Goal: Transaction & Acquisition: Purchase product/service

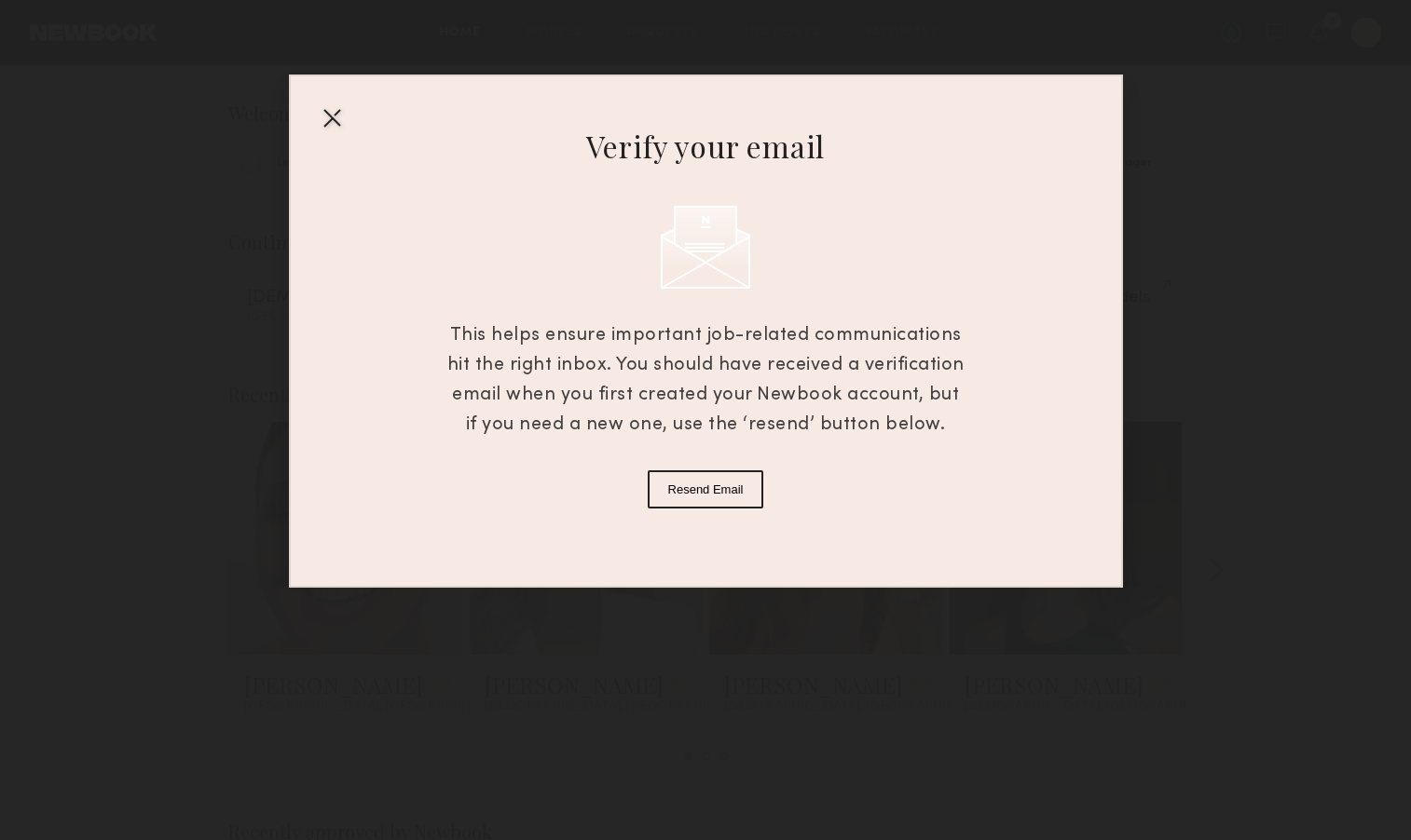
click at [1364, 36] on div "Verify your email This helps ensure important job-related communications hit th…" at bounding box center [705, 294] width 1411 height 587
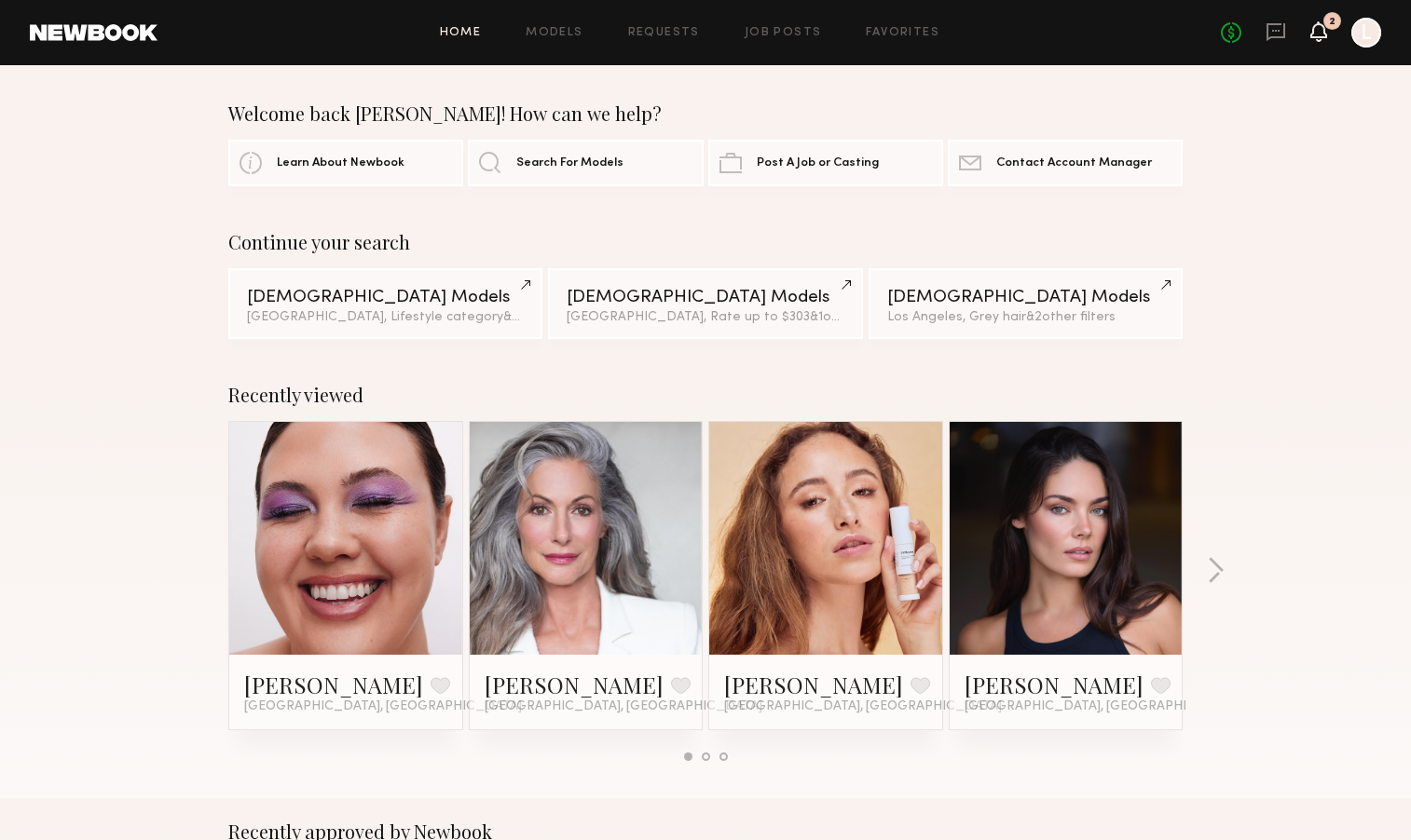
click at [1318, 27] on icon at bounding box center [1319, 31] width 15 height 13
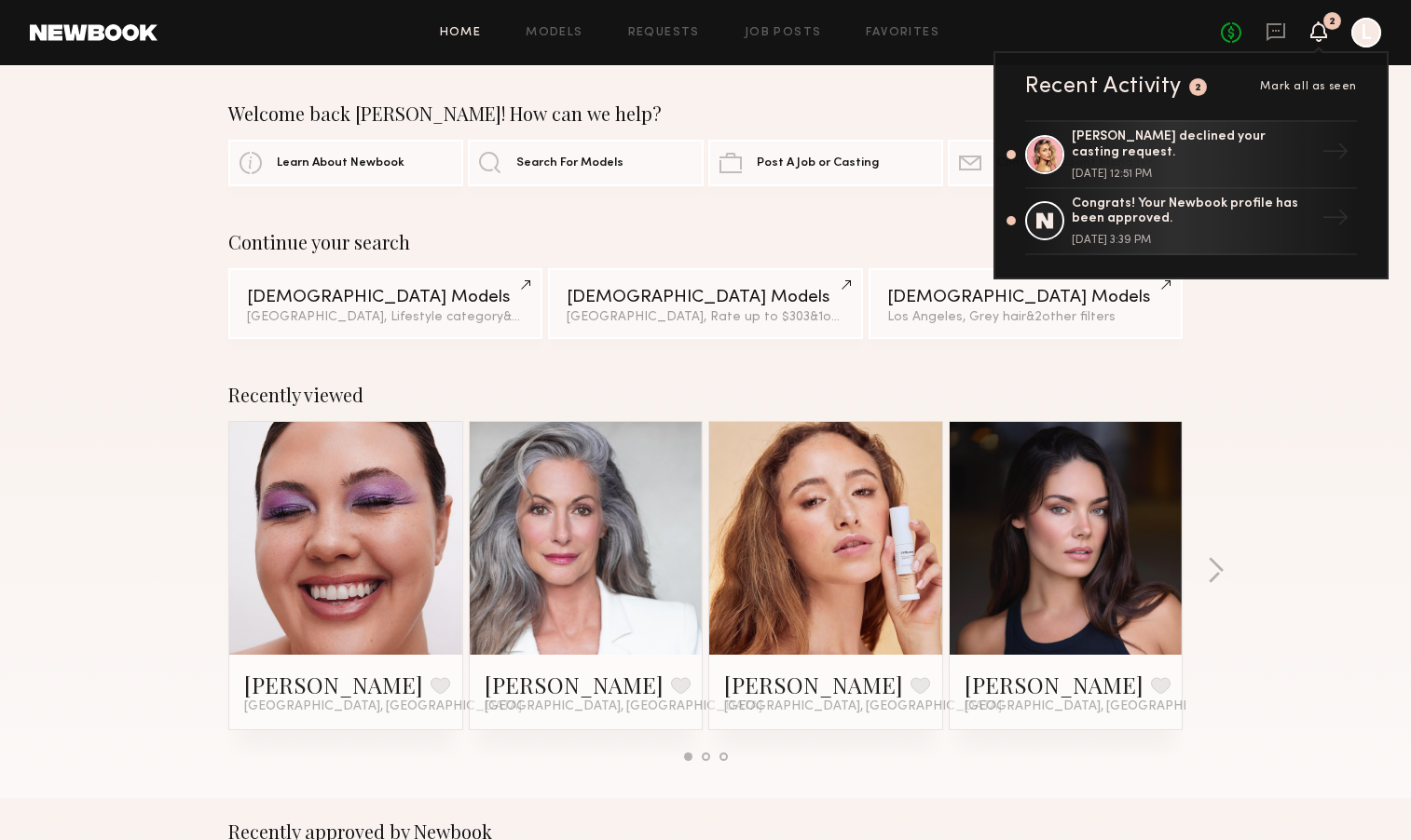
click at [1276, 279] on div "Continue your search Female Models Los Angeles, Lifestyle category & 2 other fi…" at bounding box center [705, 284] width 1411 height 108
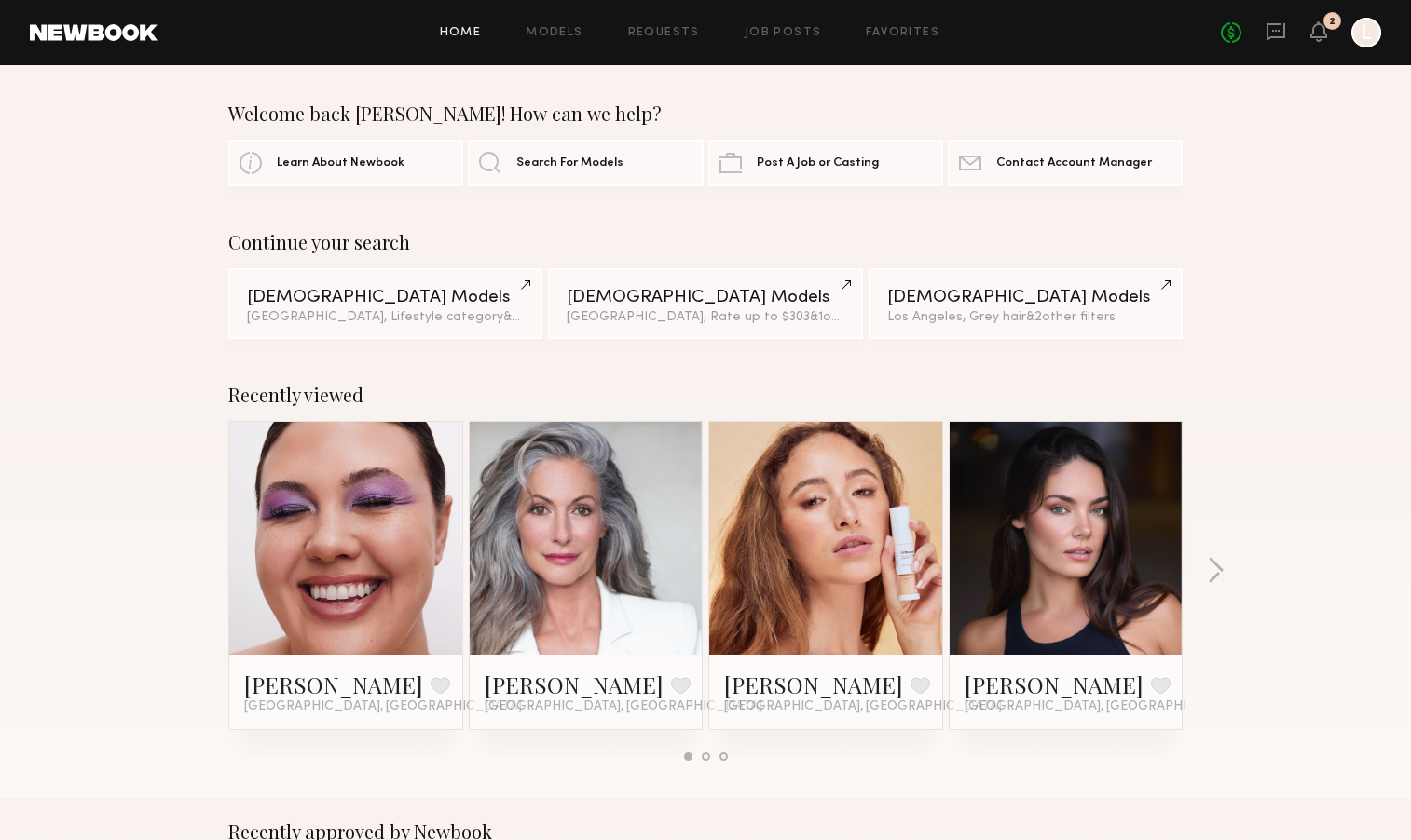
click at [1361, 36] on div at bounding box center [1366, 32] width 30 height 30
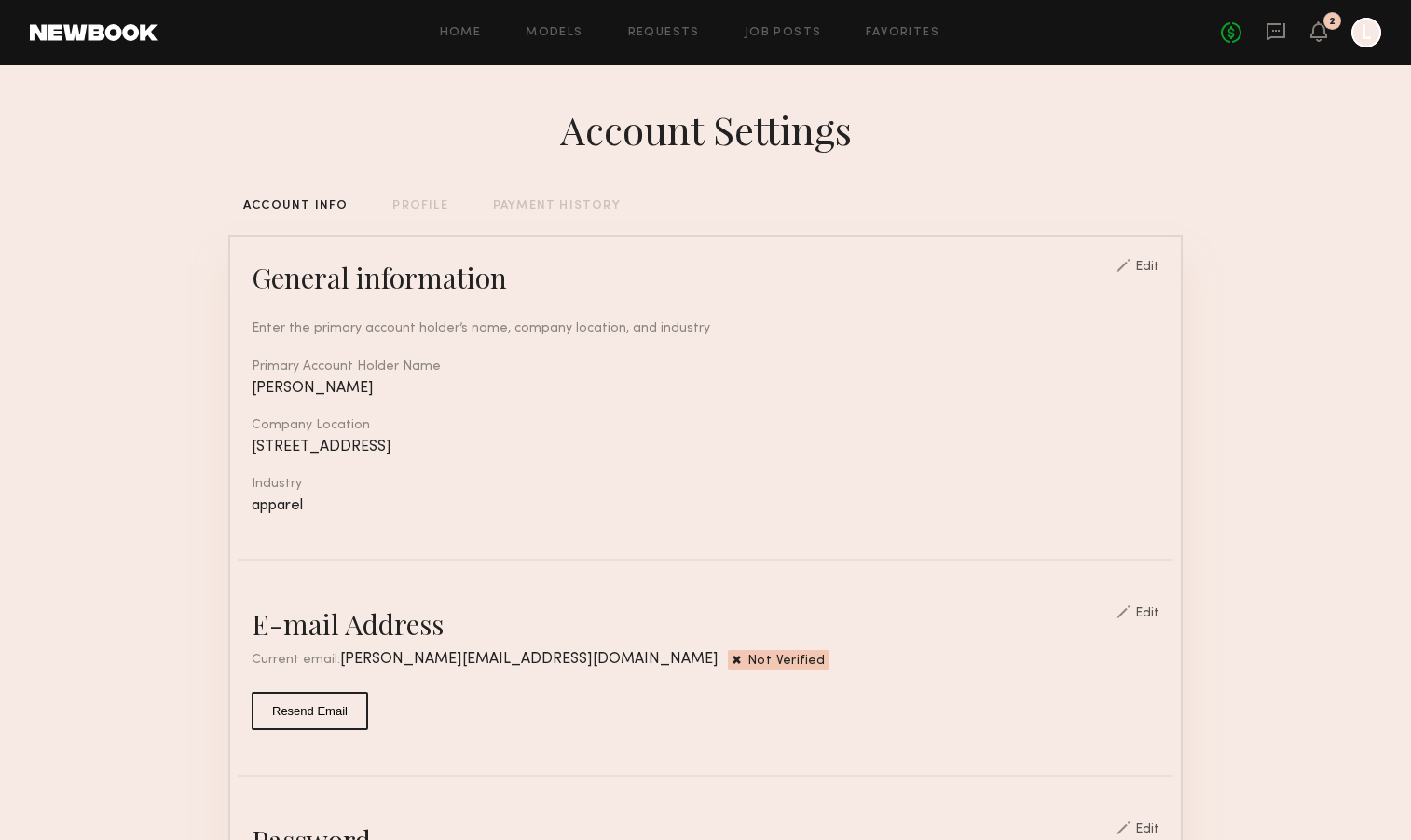
scroll to position [36, 0]
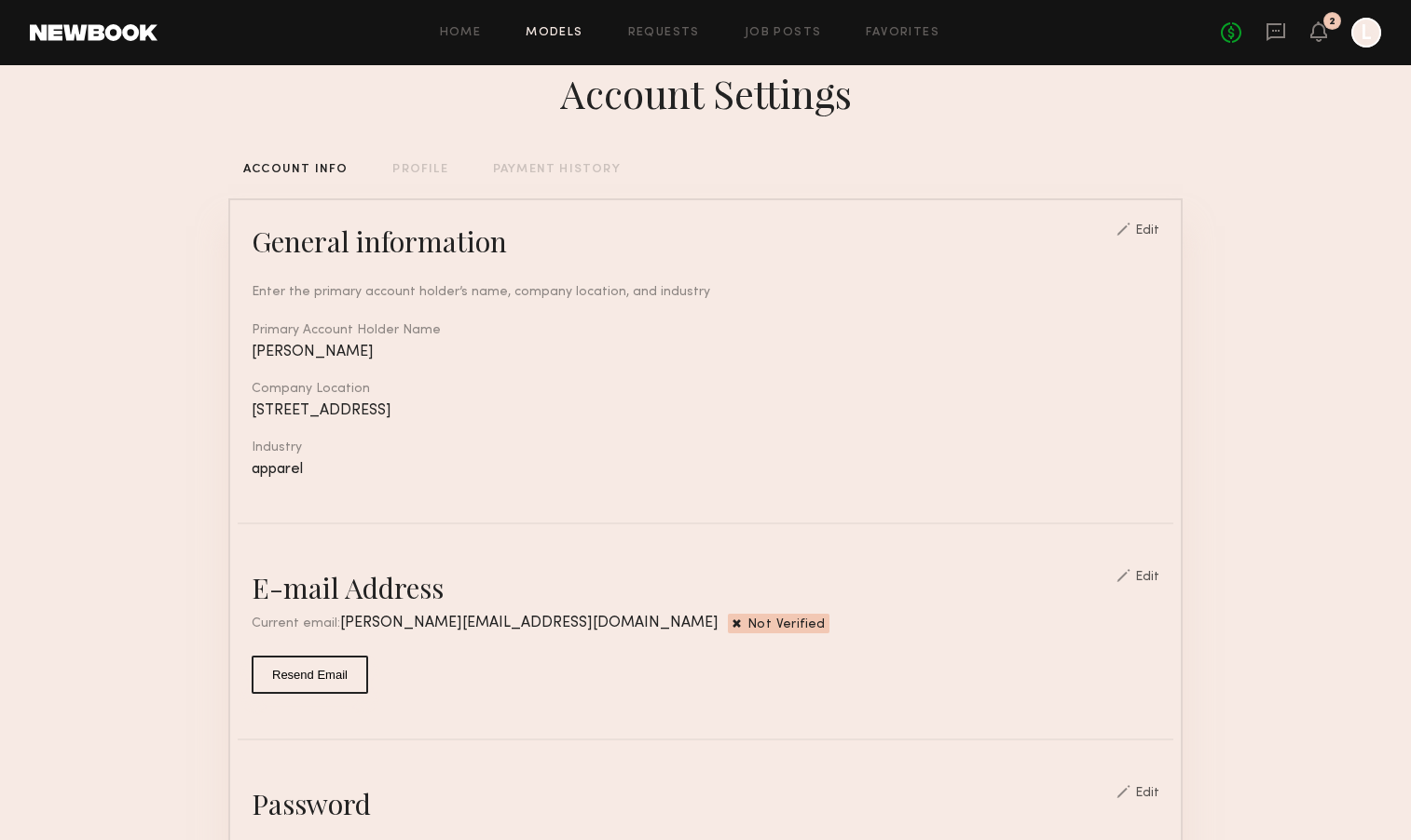
click at [556, 27] on link "Models" at bounding box center [554, 32] width 57 height 12
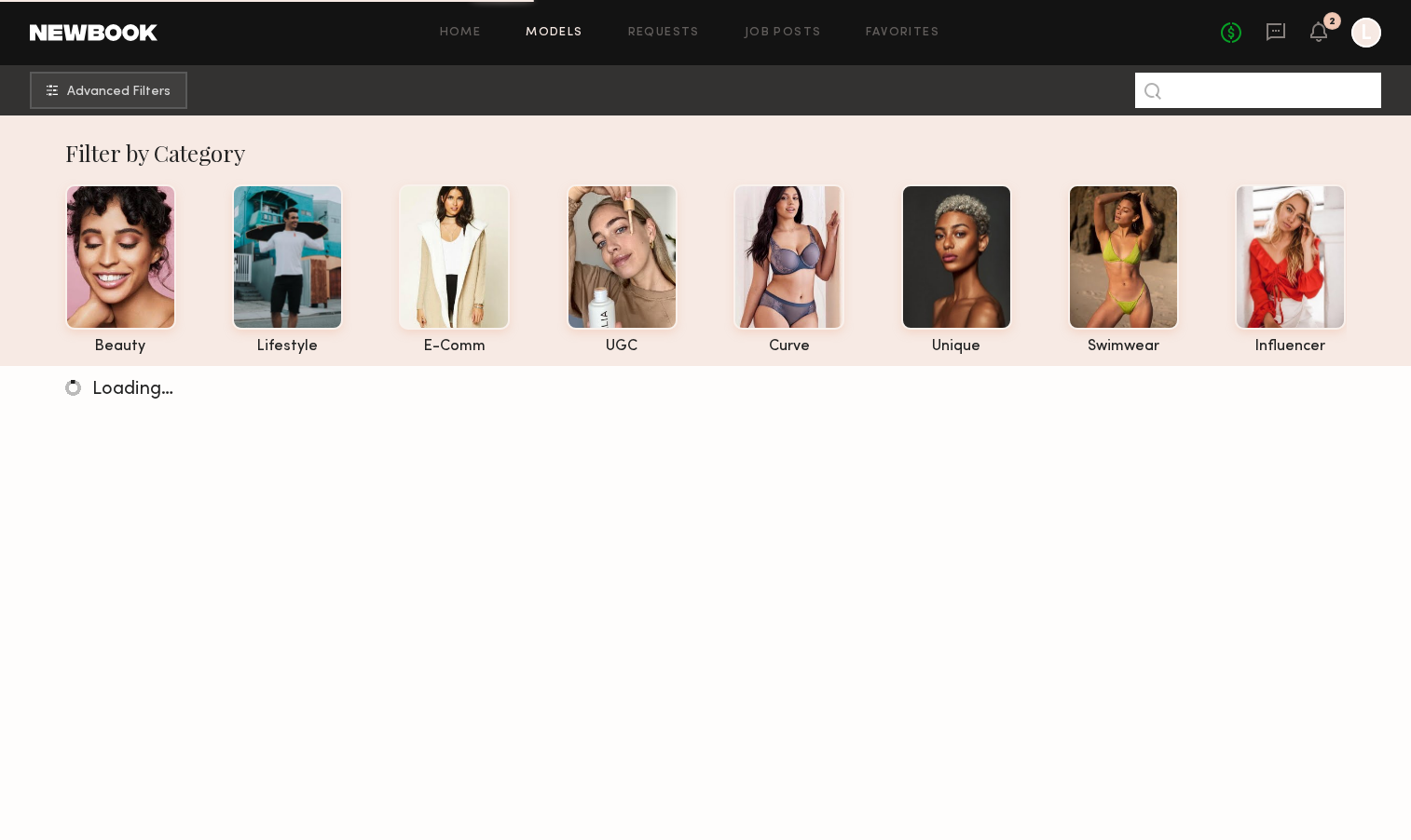
click at [1186, 82] on input at bounding box center [1258, 90] width 246 height 35
type input "********"
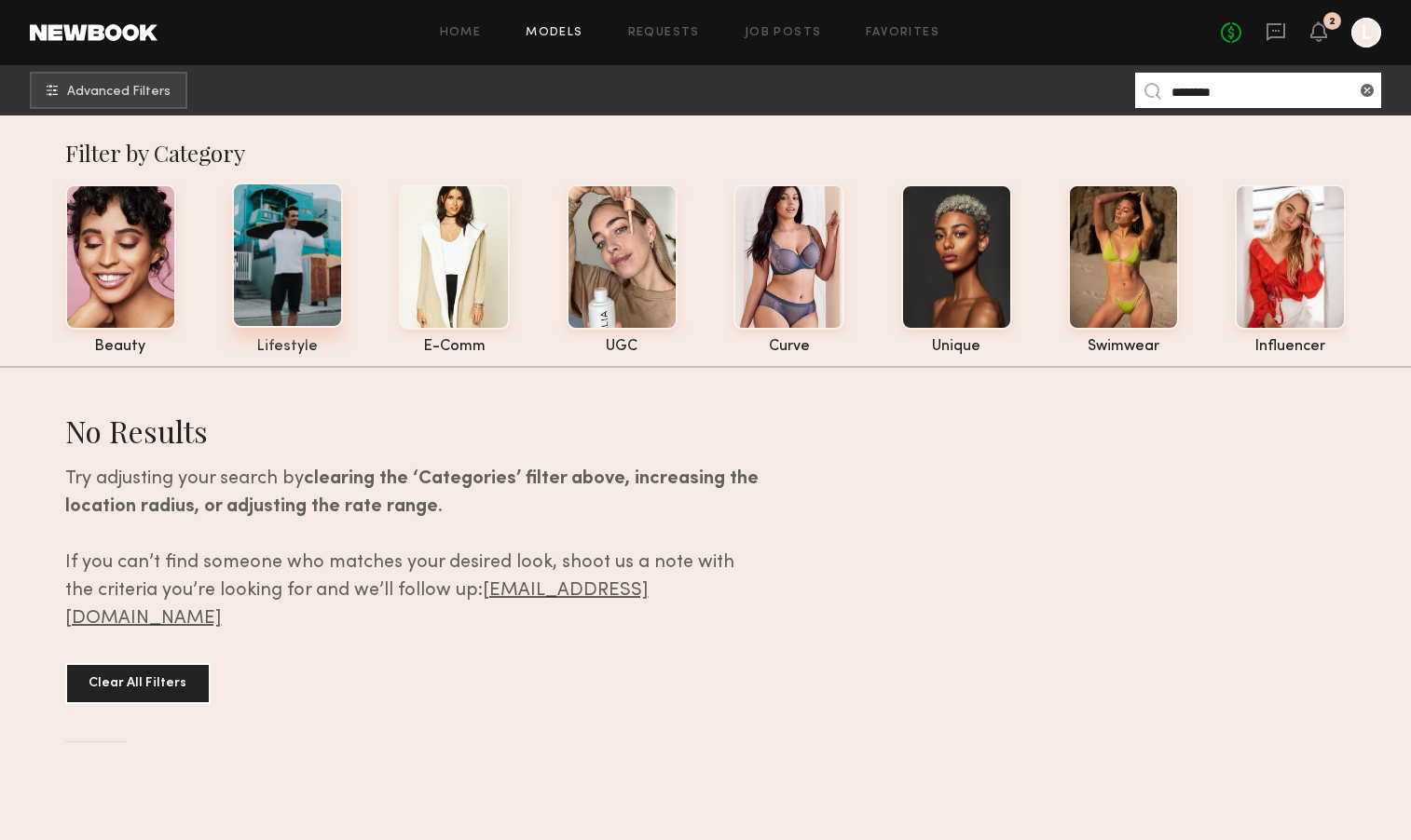
click at [307, 277] on div at bounding box center [287, 255] width 111 height 145
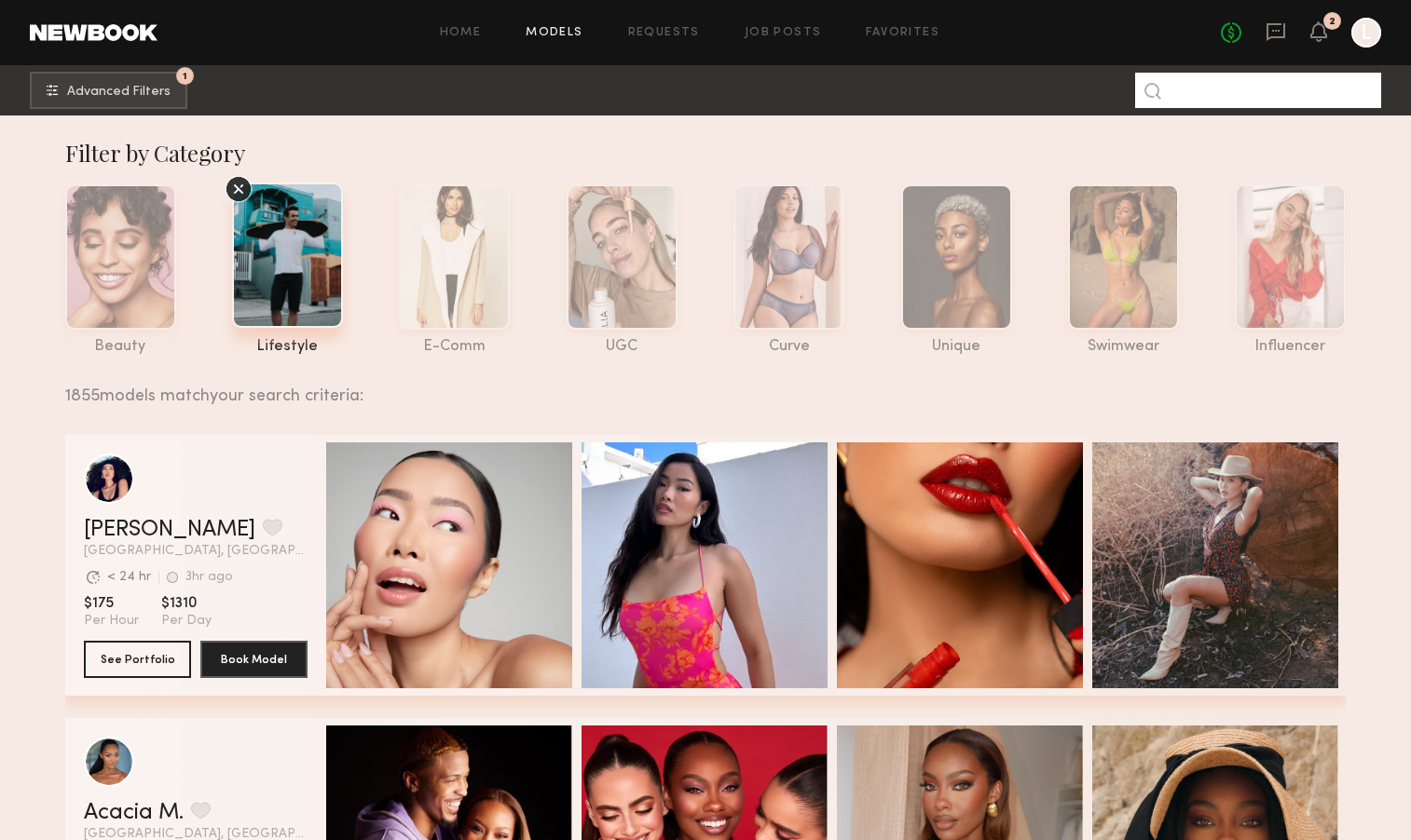
click at [1180, 98] on input at bounding box center [1258, 90] width 246 height 35
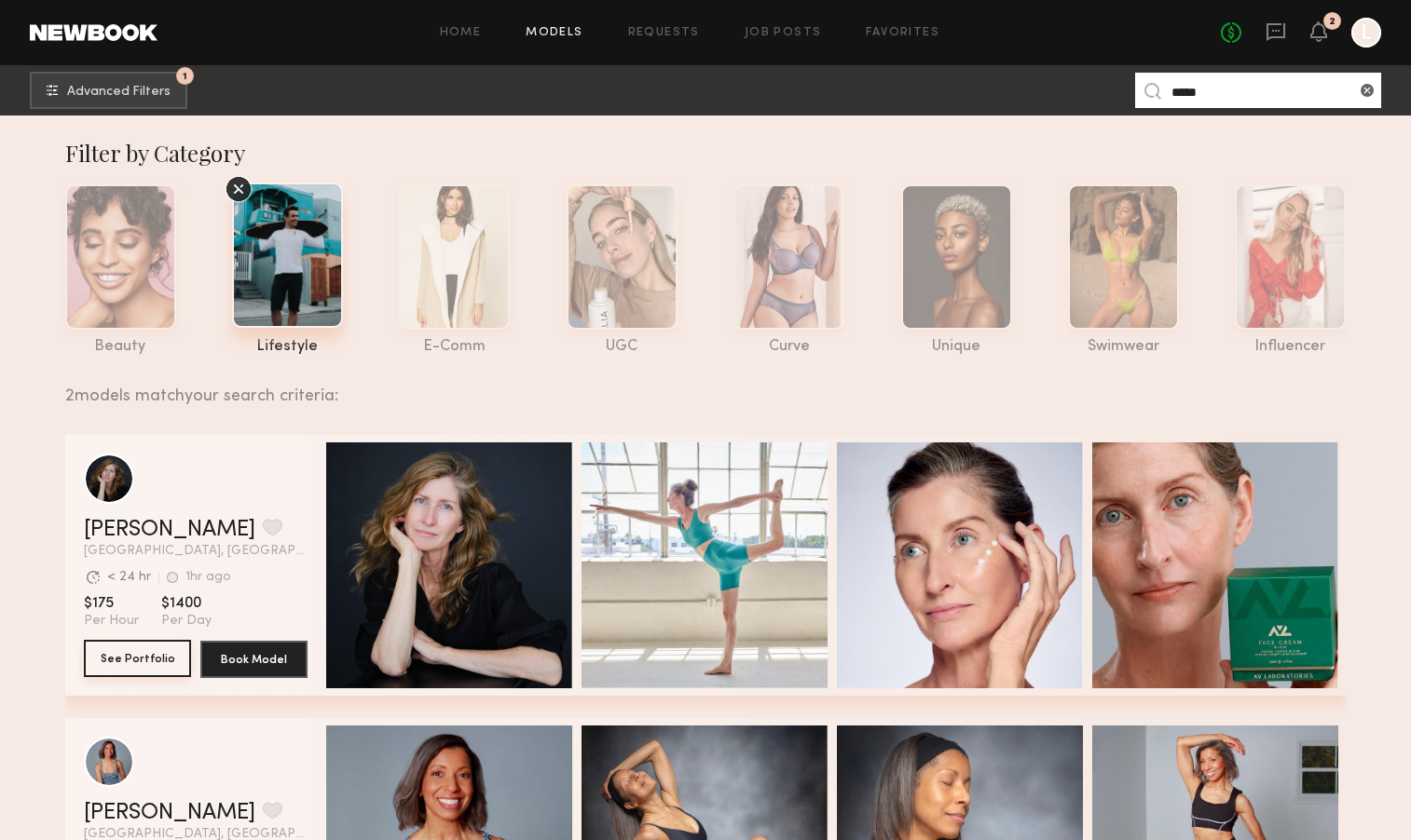
type input "*****"
click at [141, 655] on button "See Portfolio" at bounding box center [137, 658] width 107 height 37
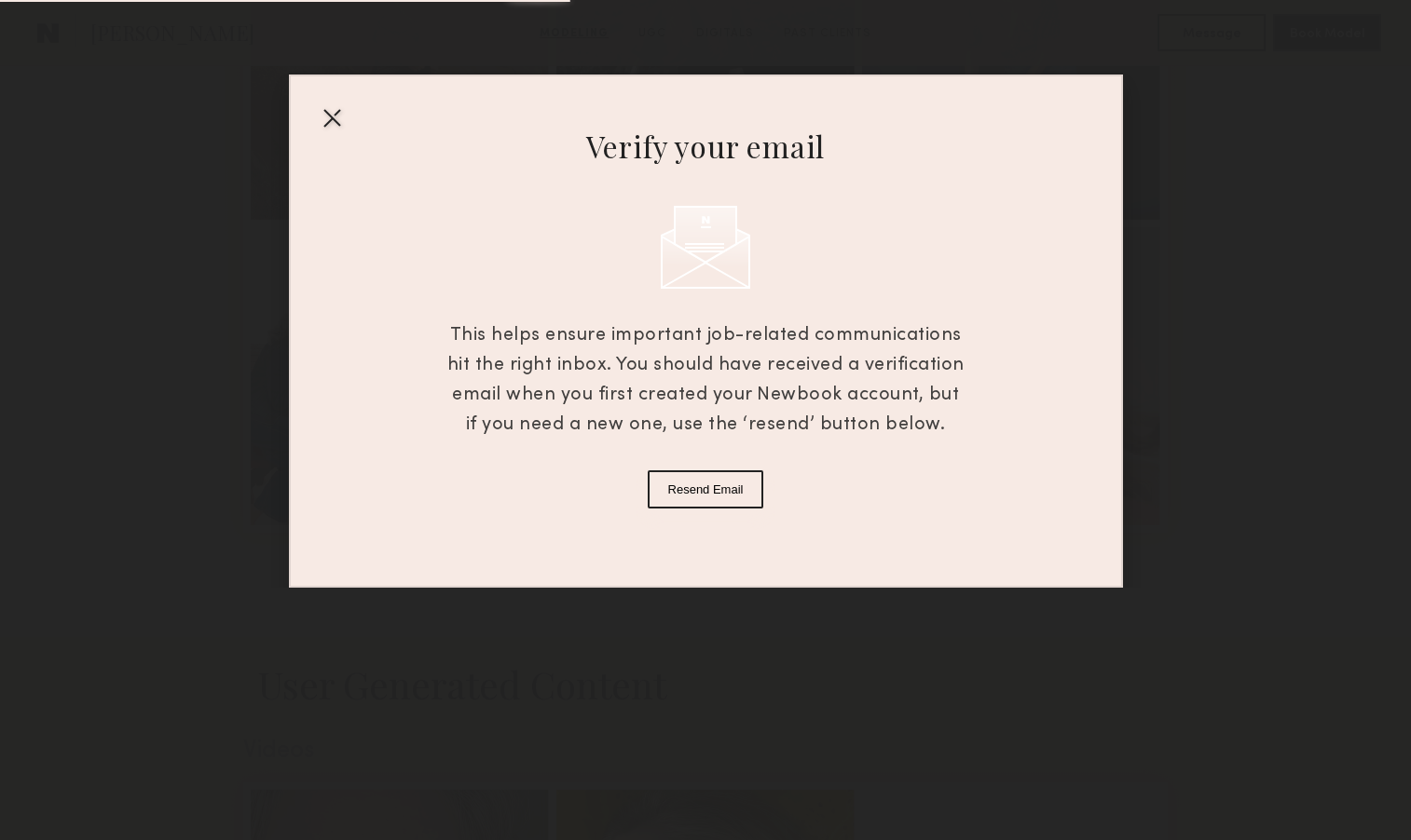
scroll to position [1245, 0]
click at [328, 119] on div at bounding box center [331, 116] width 30 height 30
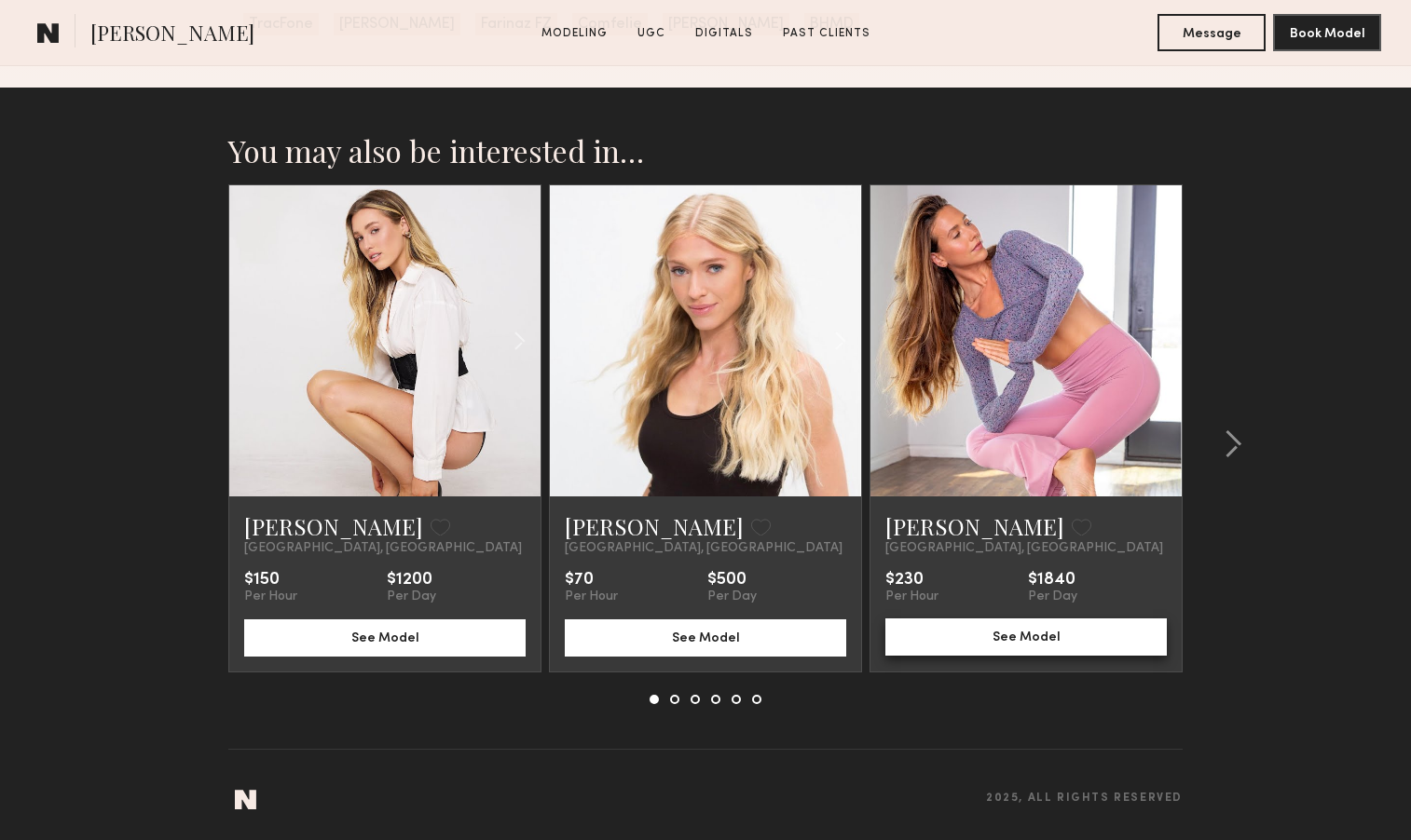
scroll to position [4025, 0]
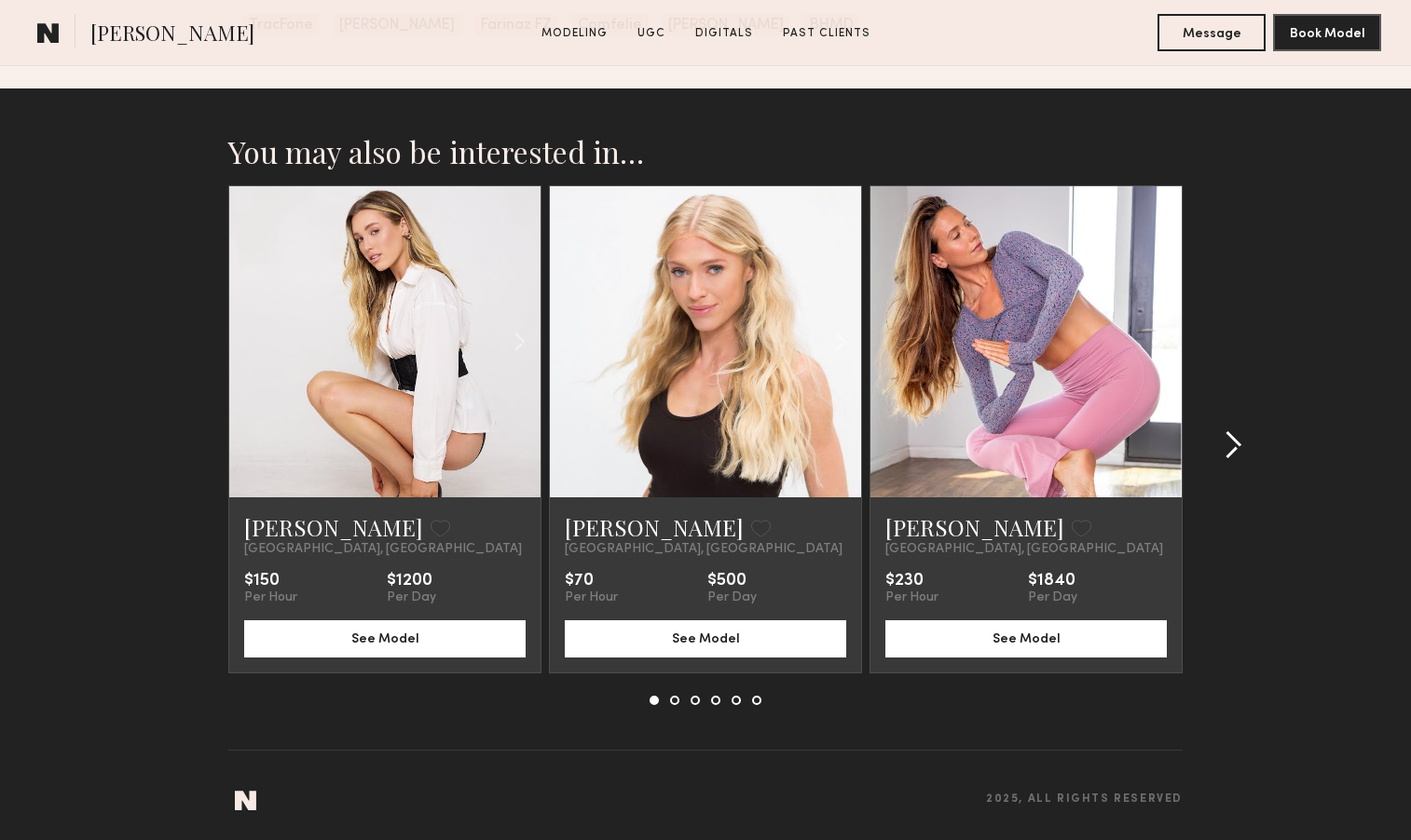
click at [1236, 444] on common-icon at bounding box center [1234, 444] width 19 height 30
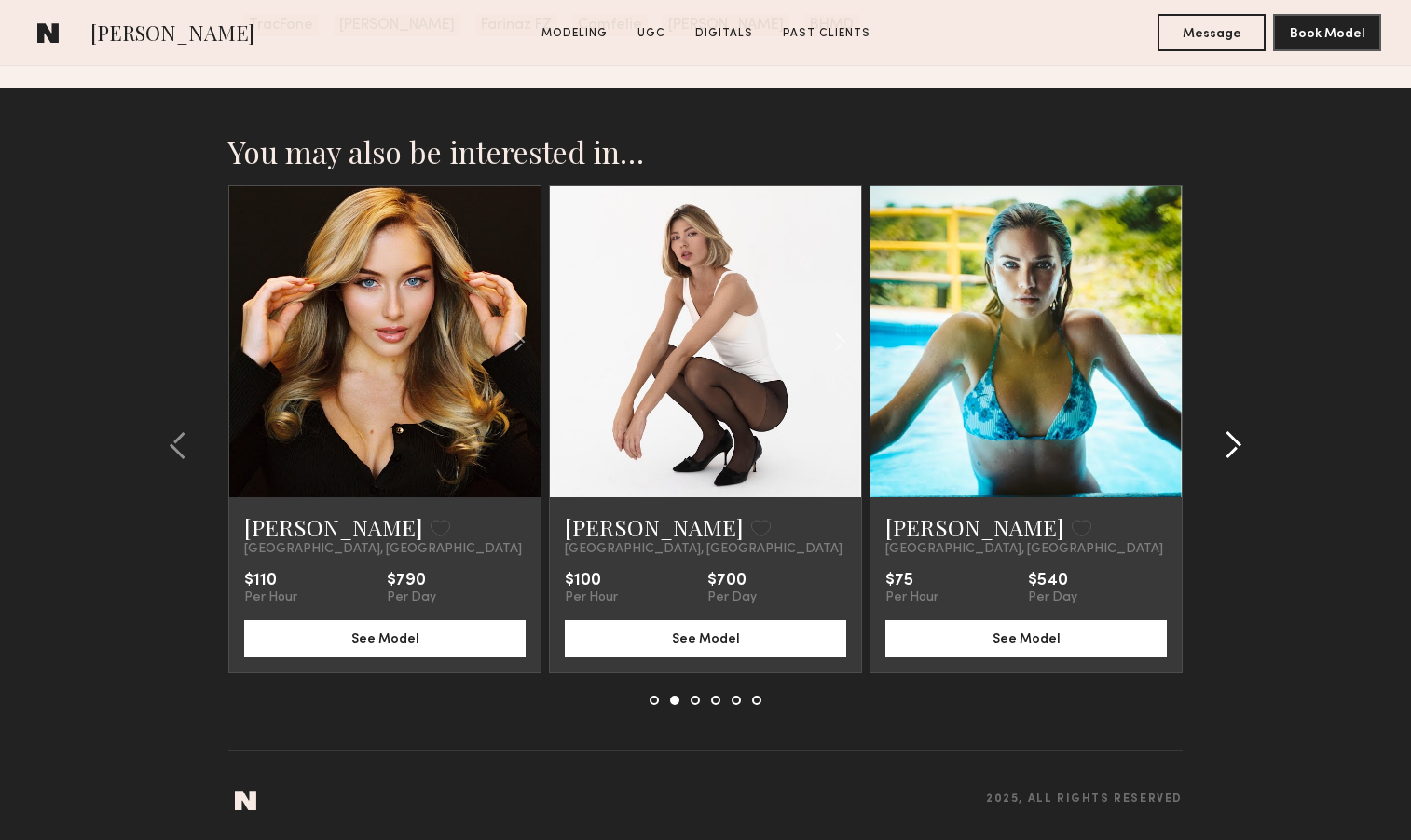
click at [1236, 444] on common-icon at bounding box center [1234, 444] width 19 height 30
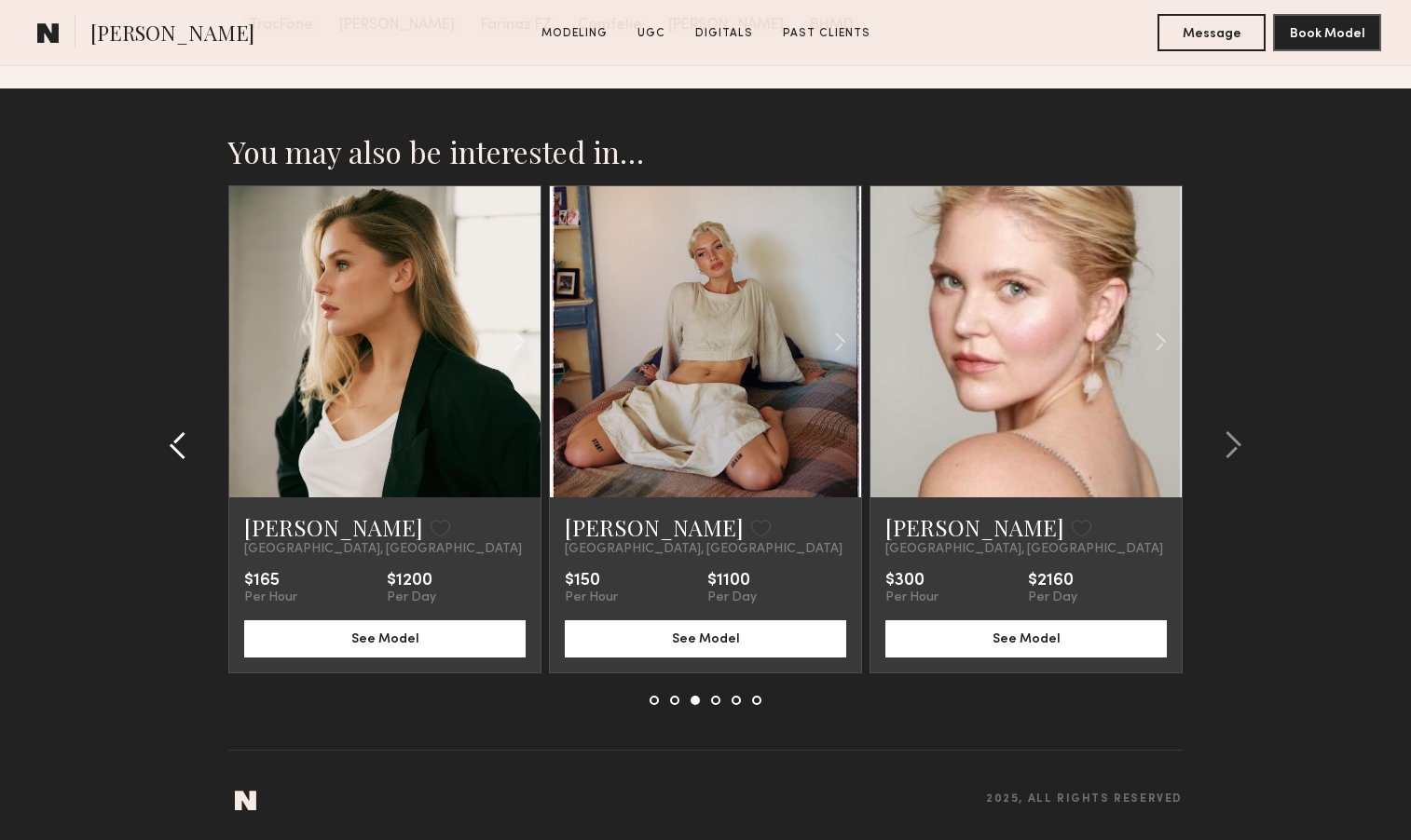
click at [183, 445] on common-icon at bounding box center [178, 444] width 19 height 30
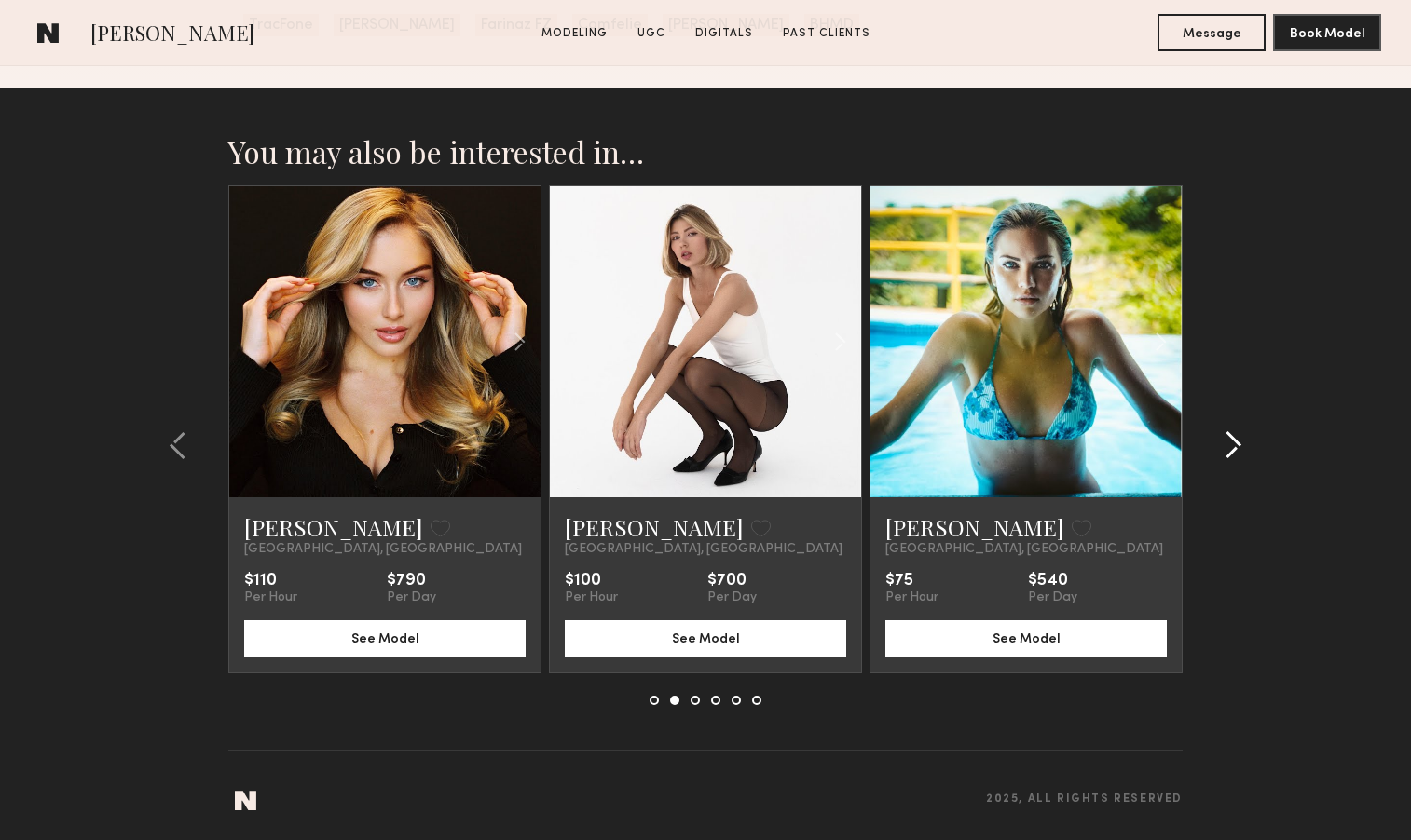
click at [1235, 442] on common-icon at bounding box center [1234, 444] width 19 height 30
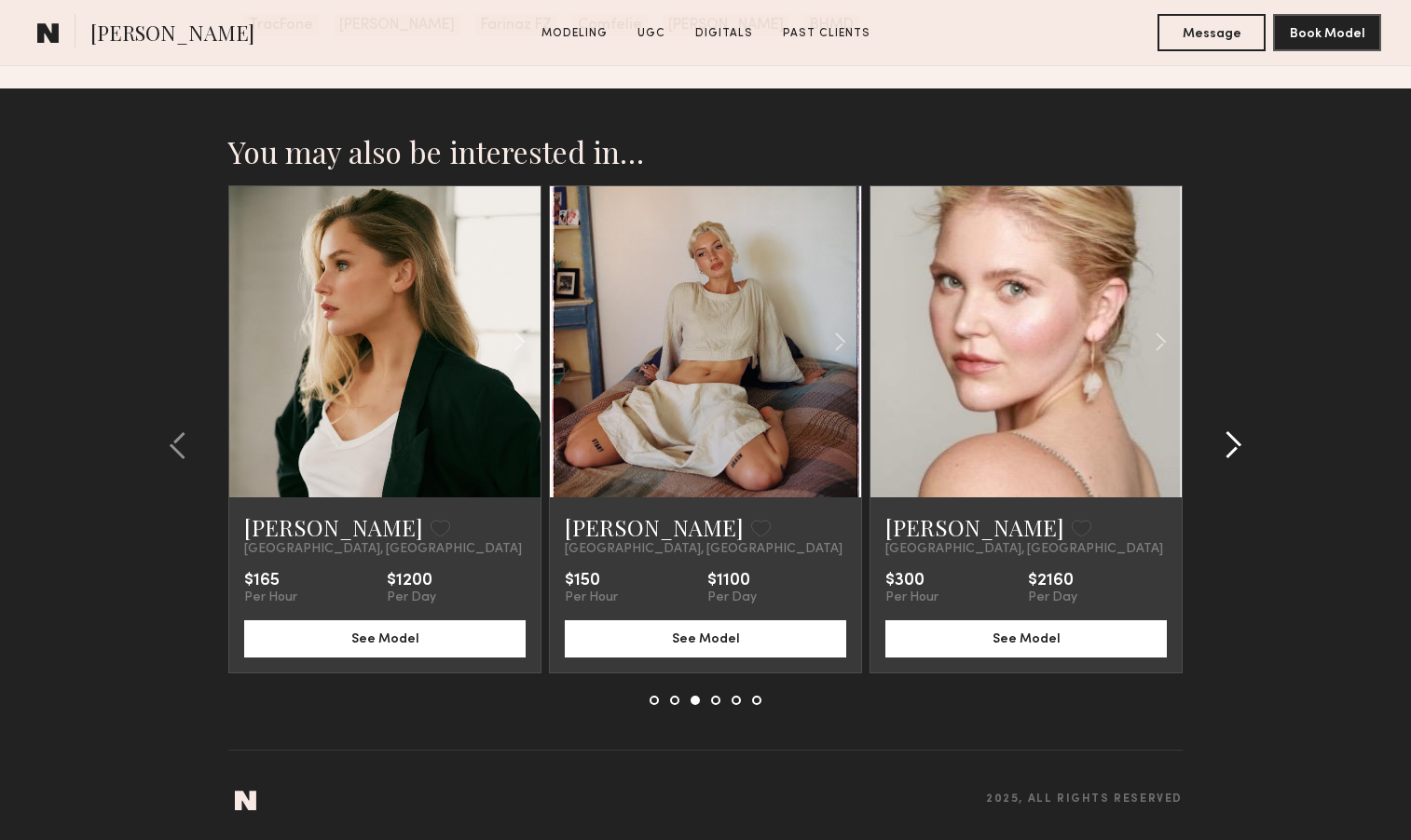
click at [1235, 442] on common-icon at bounding box center [1234, 444] width 19 height 30
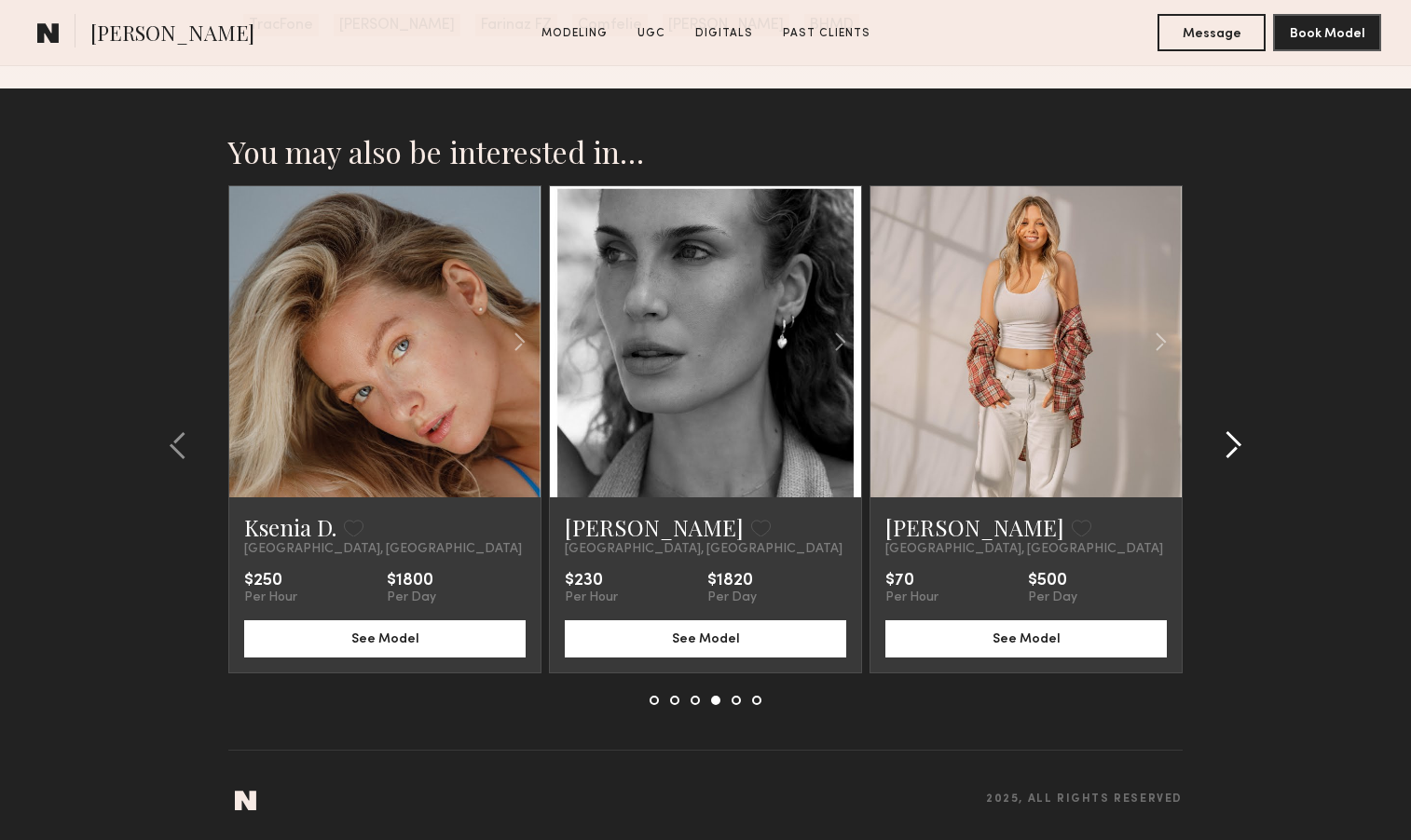
click at [1235, 442] on common-icon at bounding box center [1234, 444] width 19 height 30
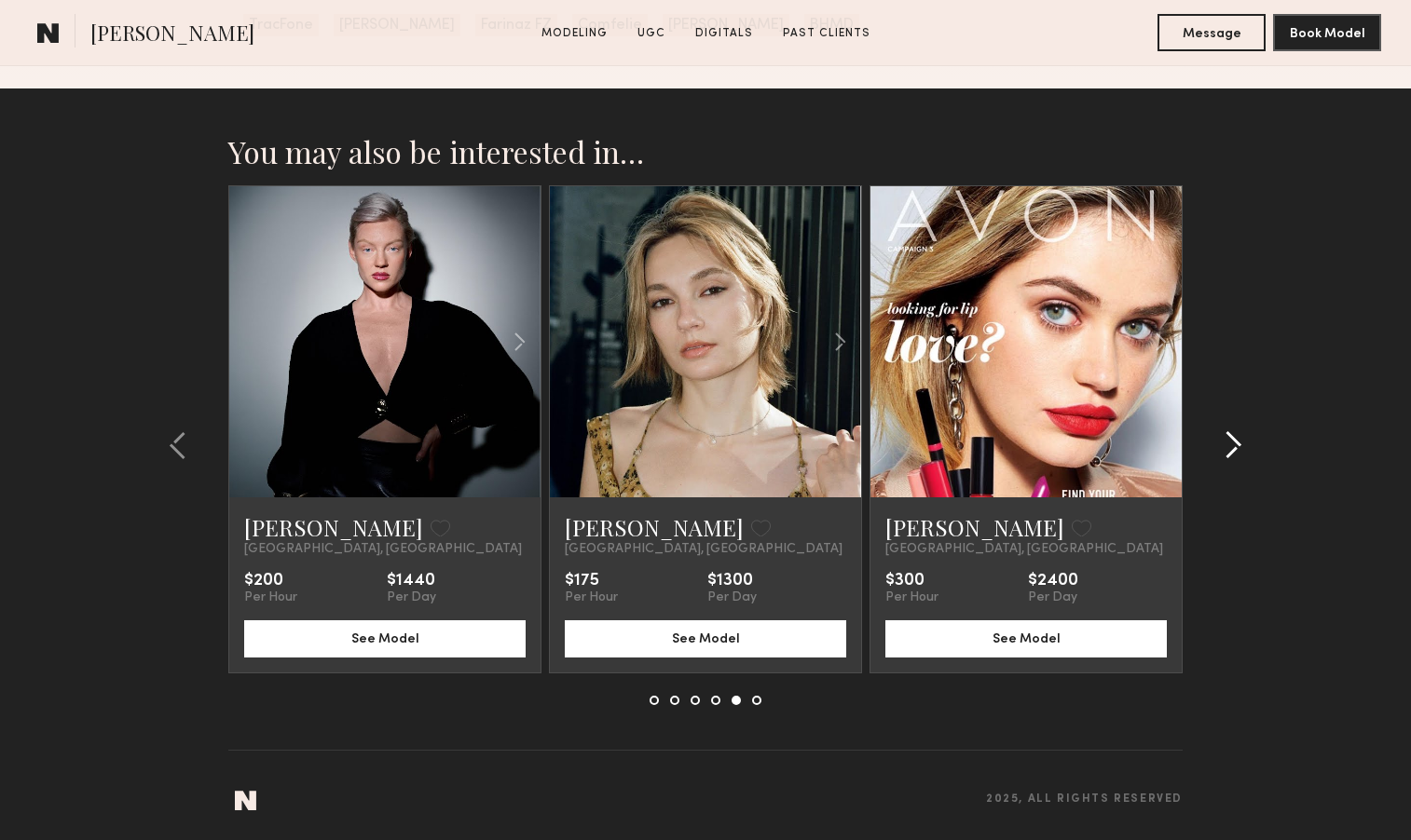
click at [1235, 442] on common-icon at bounding box center [1234, 444] width 19 height 30
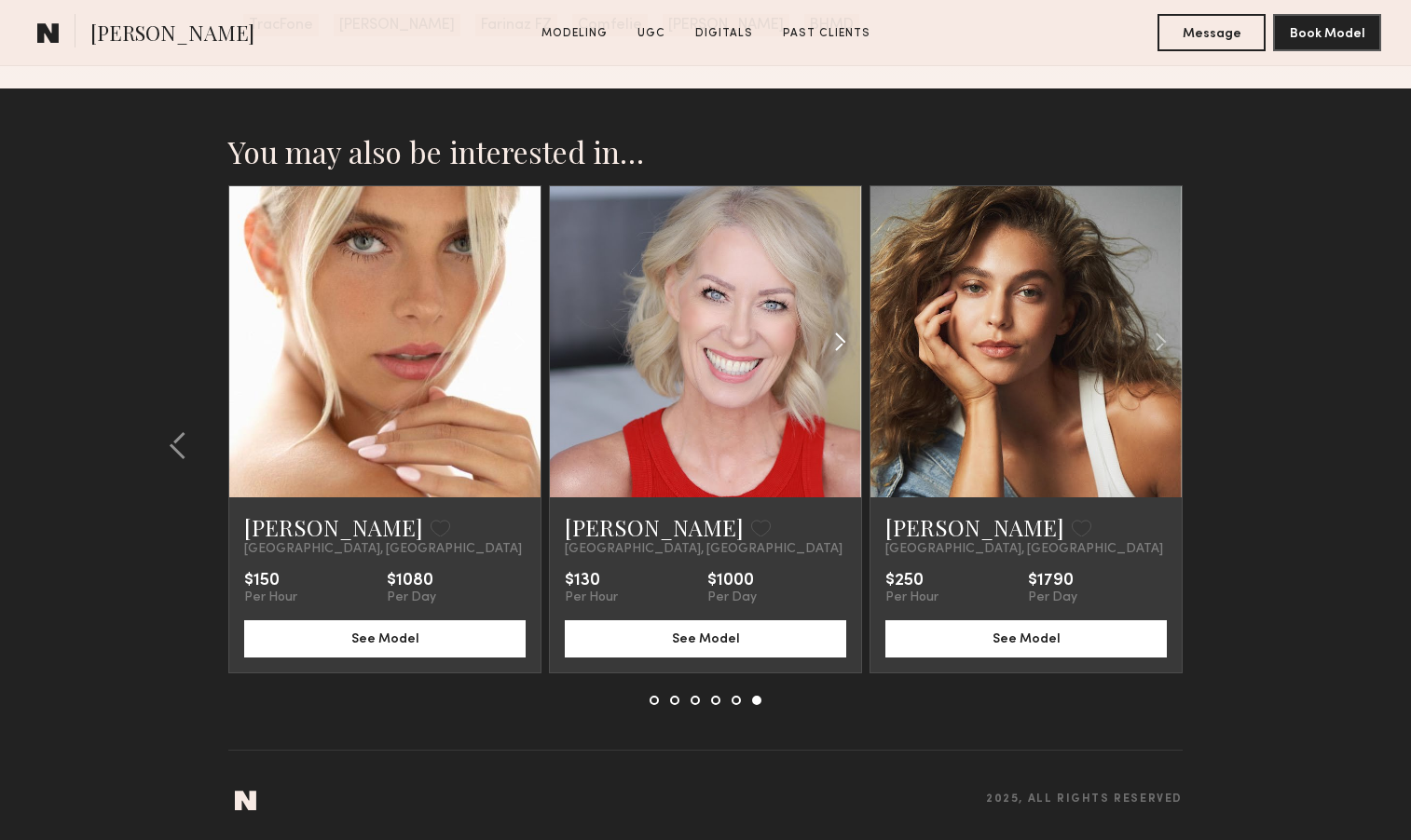
click at [788, 343] on div at bounding box center [809, 341] width 102 height 311
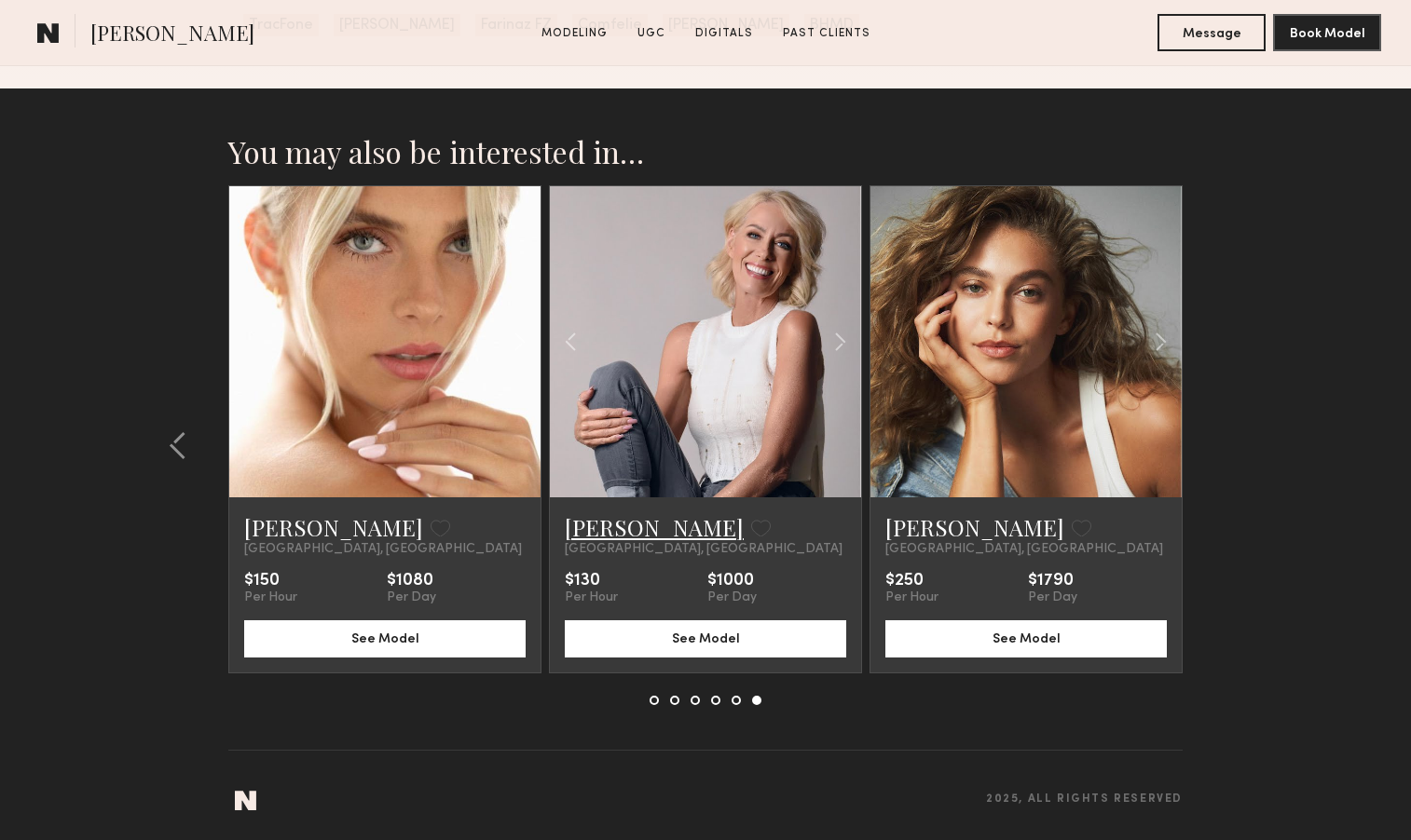
click at [625, 523] on link "[PERSON_NAME]" at bounding box center [654, 526] width 179 height 30
click at [181, 445] on common-icon at bounding box center [178, 444] width 19 height 30
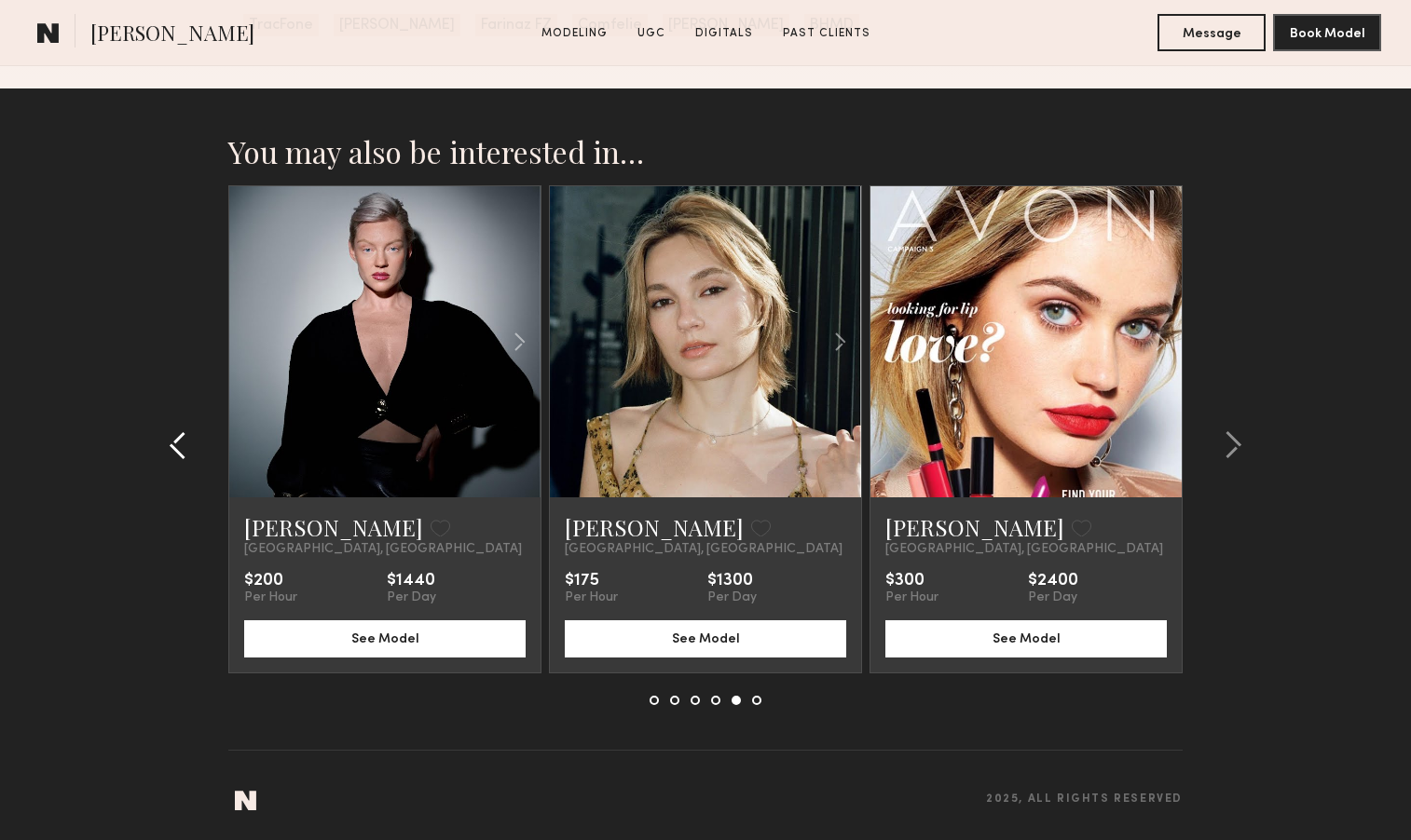
click at [181, 445] on common-icon at bounding box center [178, 444] width 19 height 30
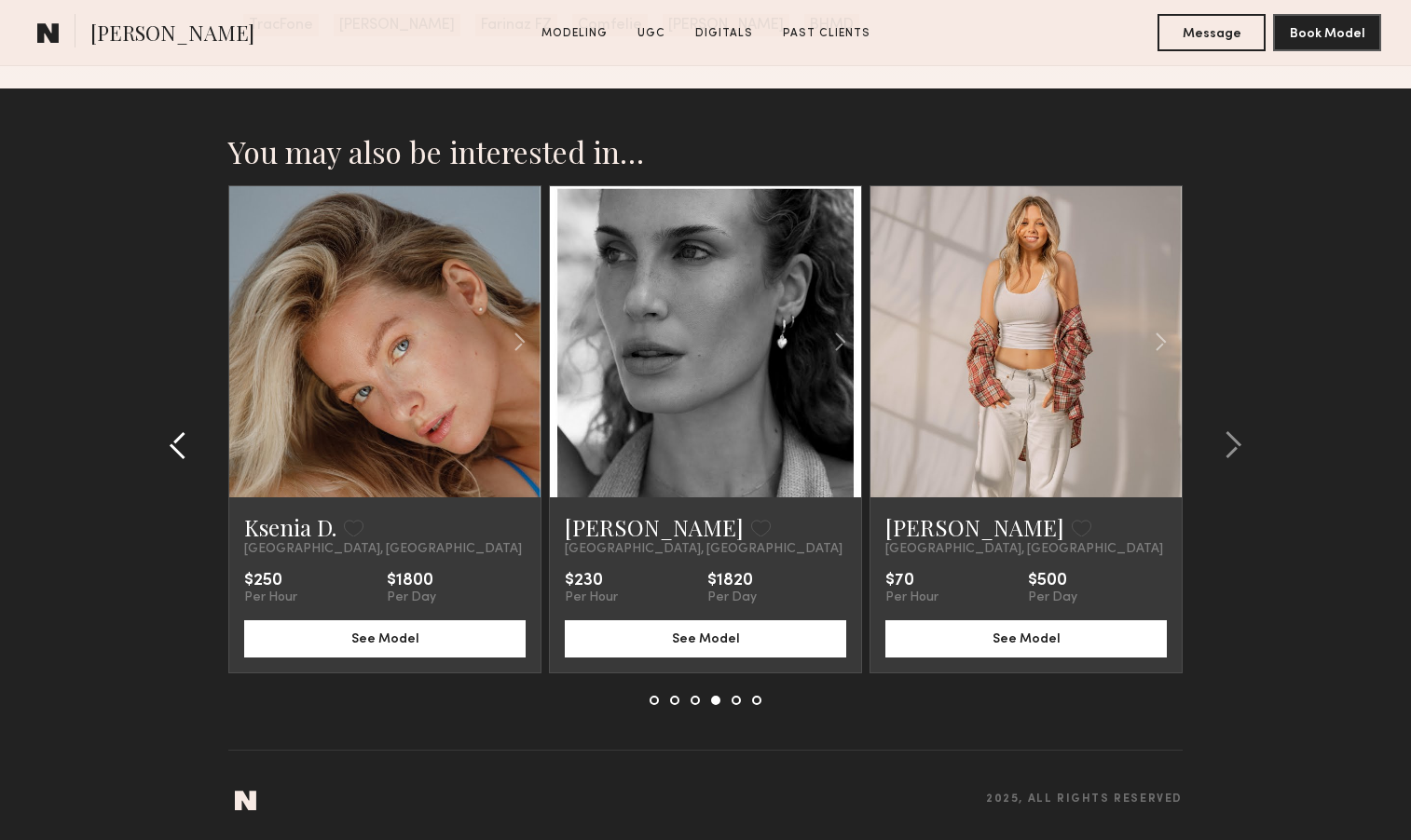
click at [181, 445] on common-icon at bounding box center [178, 444] width 19 height 30
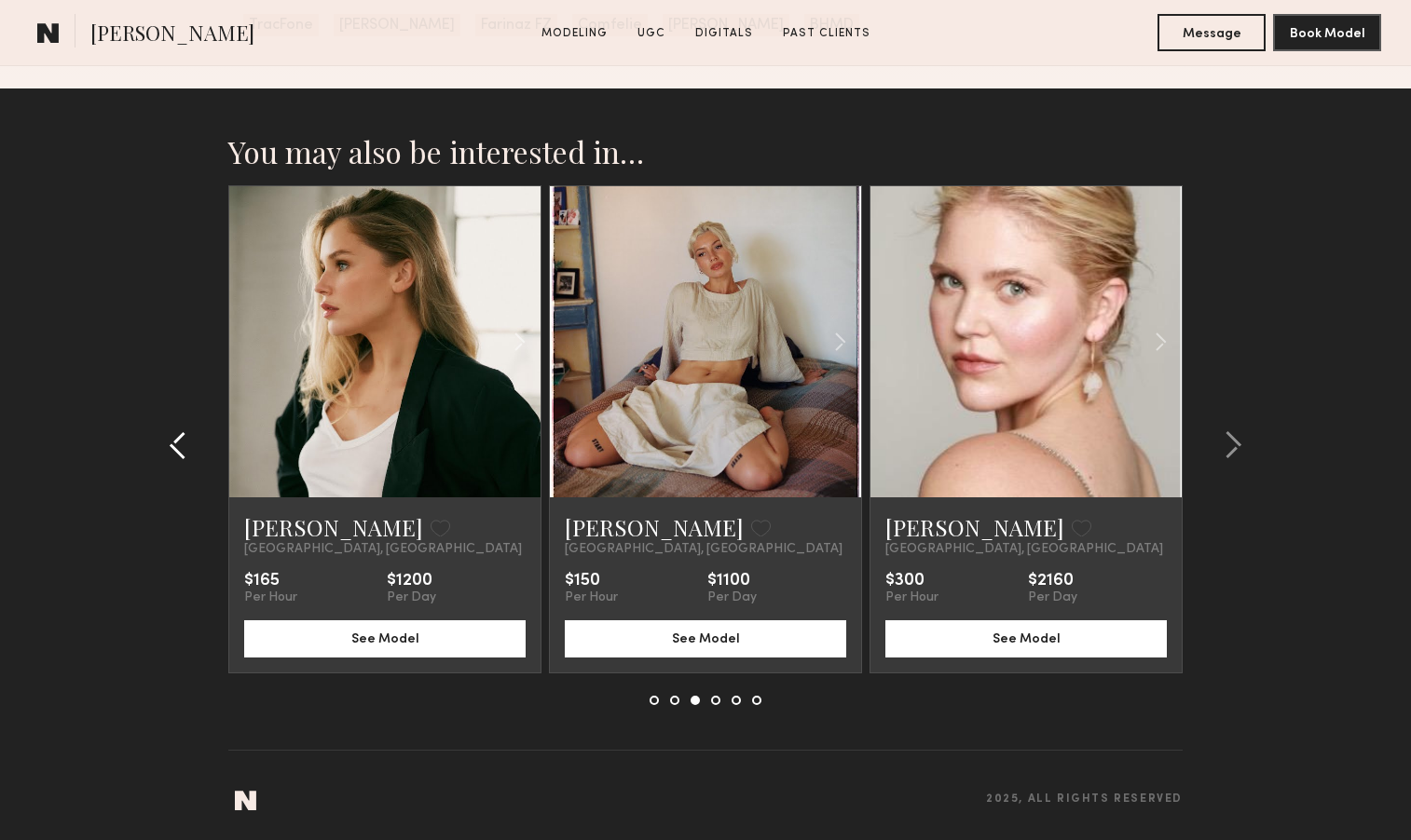
click at [181, 445] on common-icon at bounding box center [178, 444] width 19 height 30
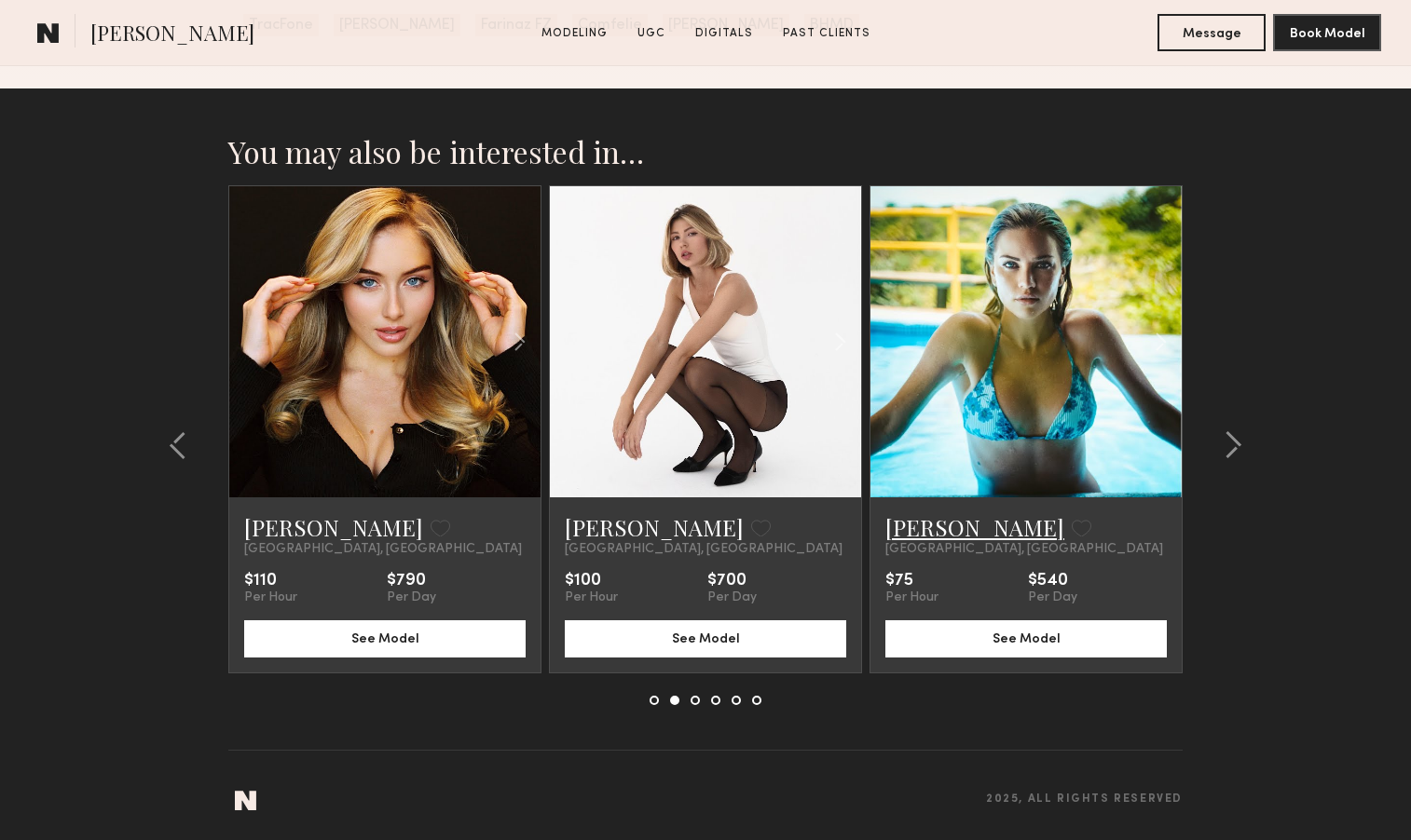
click at [959, 530] on link "[PERSON_NAME]" at bounding box center [975, 526] width 179 height 30
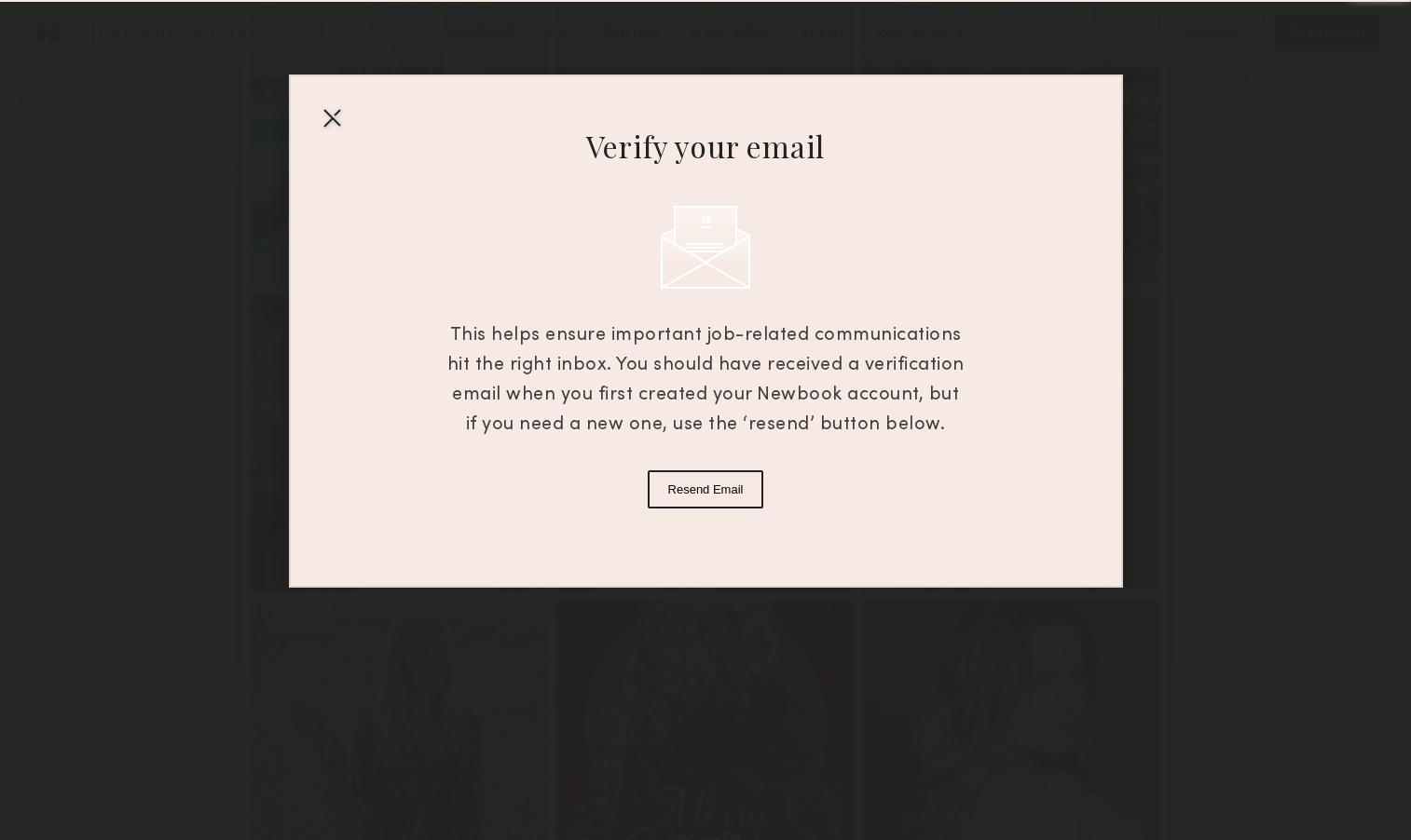
scroll to position [576, 0]
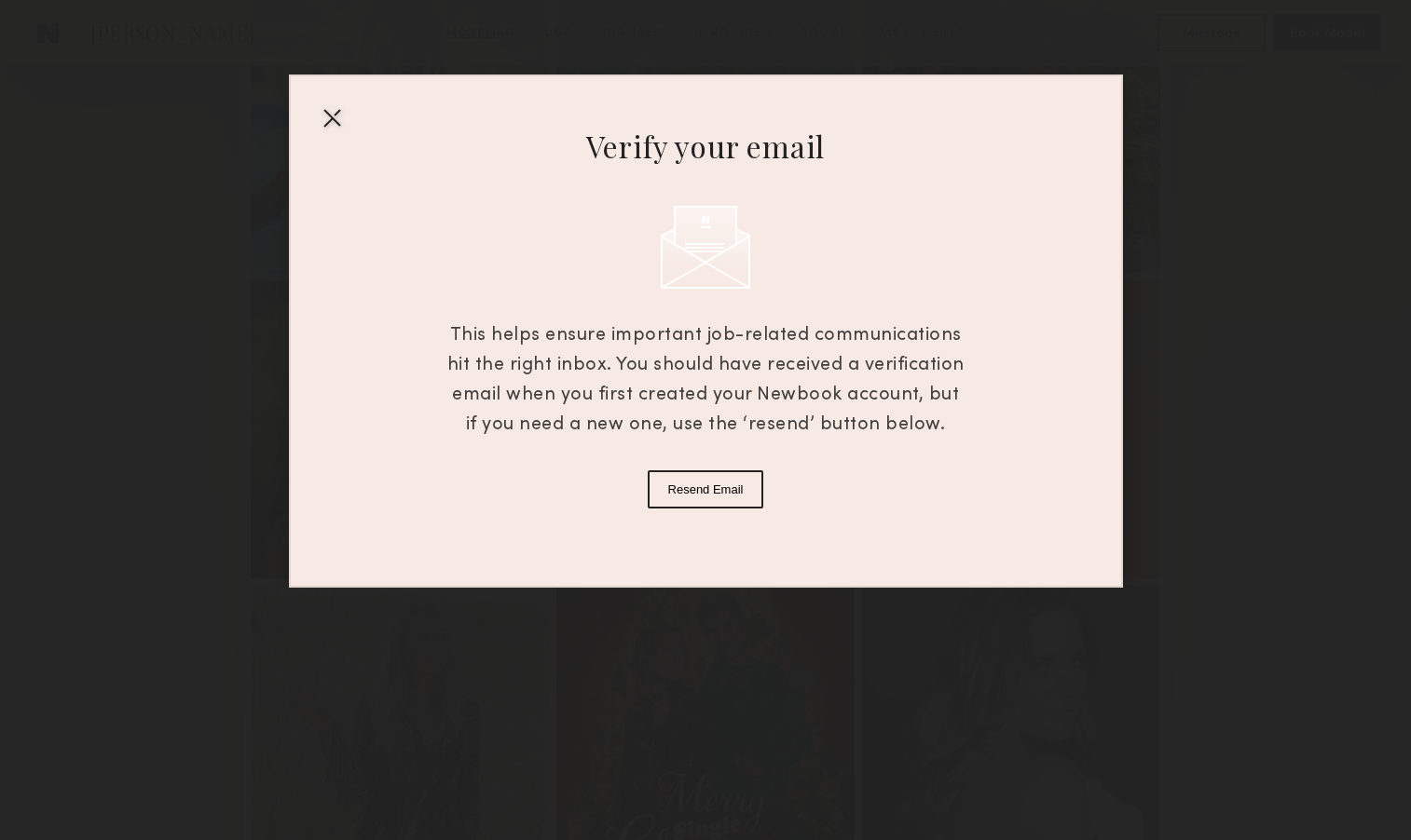
click at [334, 114] on div at bounding box center [331, 116] width 30 height 30
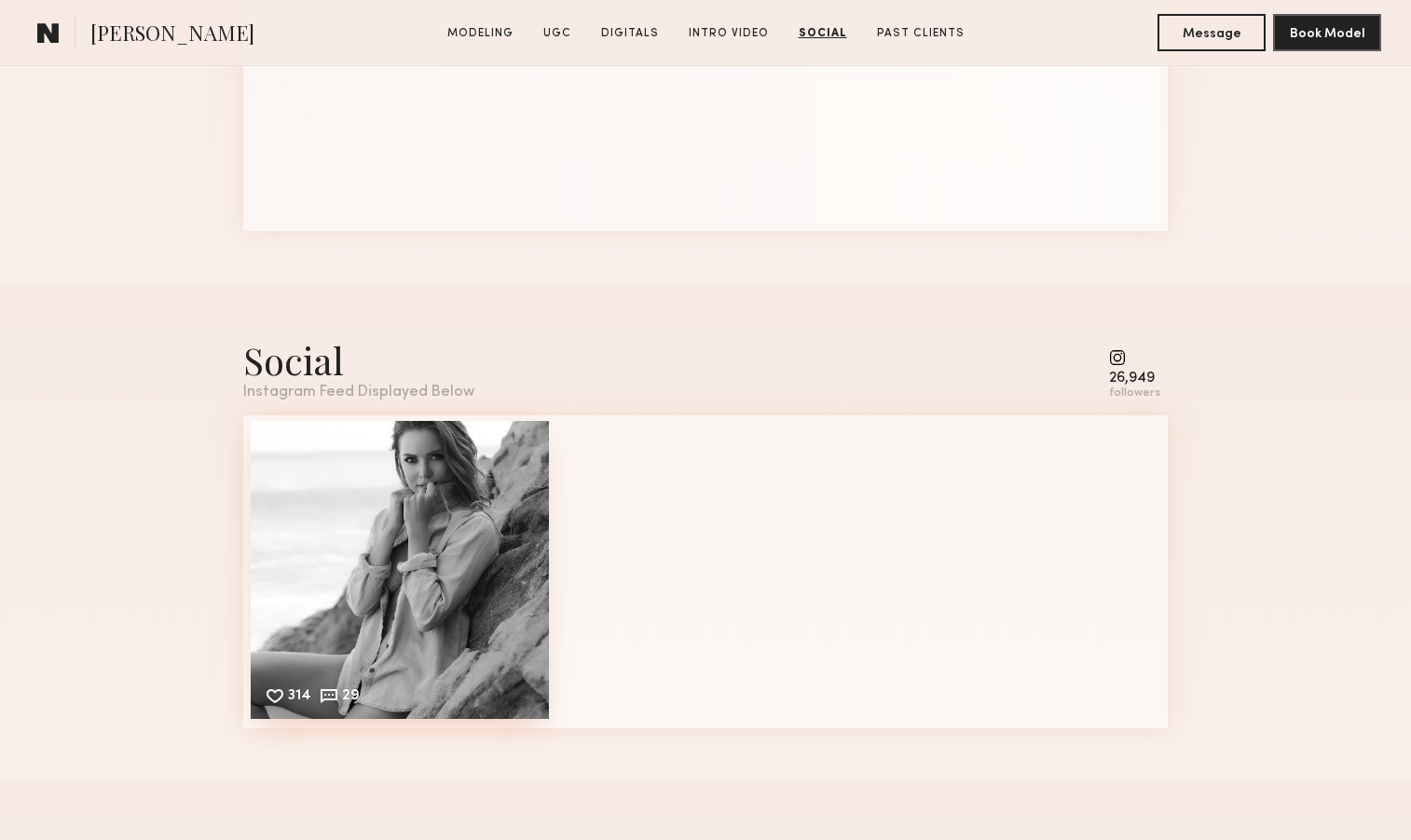
scroll to position [5517, 0]
click at [300, 530] on div "314 29 Likes & comments displayed to show model’s engagement" at bounding box center [400, 572] width 299 height 298
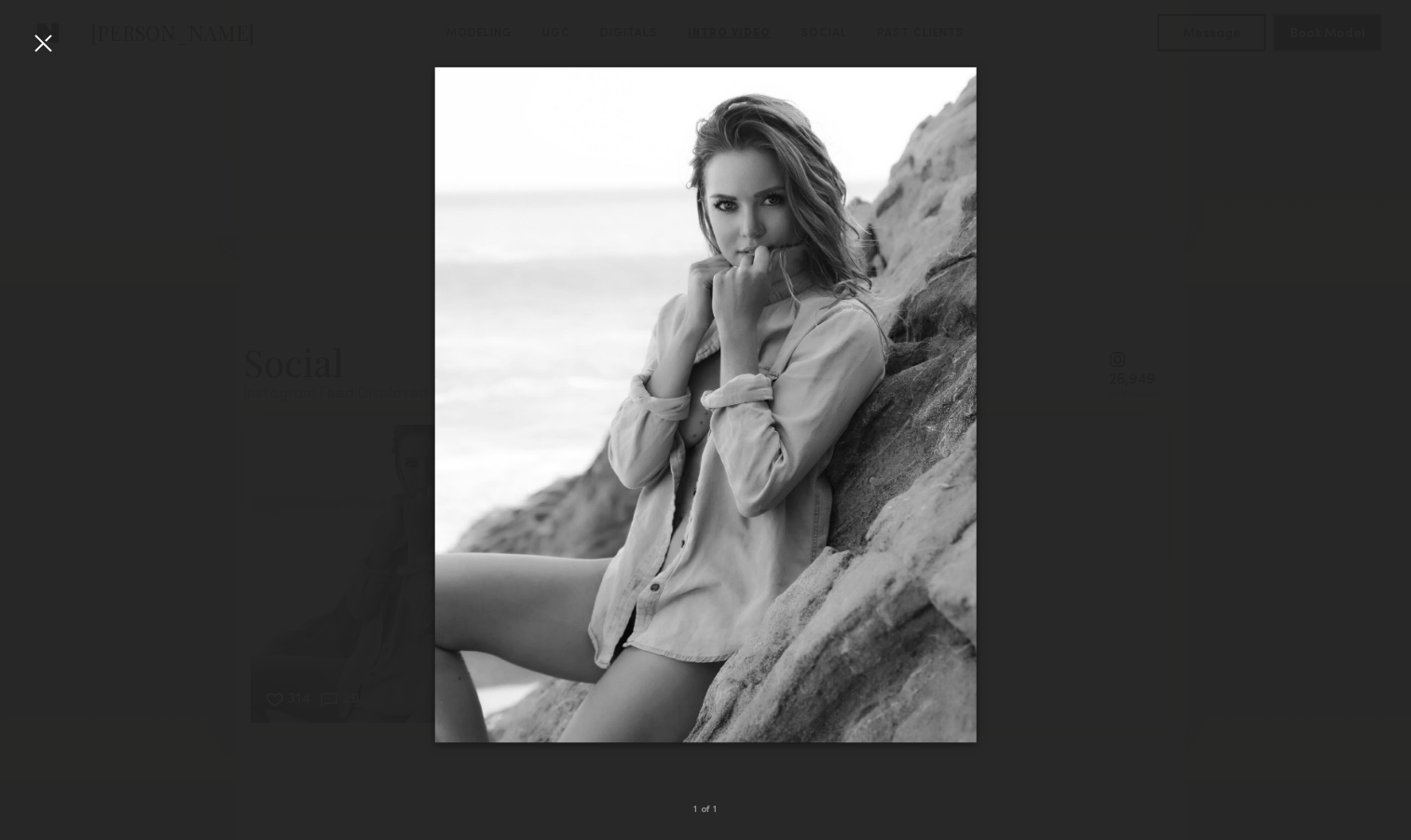
click at [45, 47] on div at bounding box center [42, 42] width 30 height 30
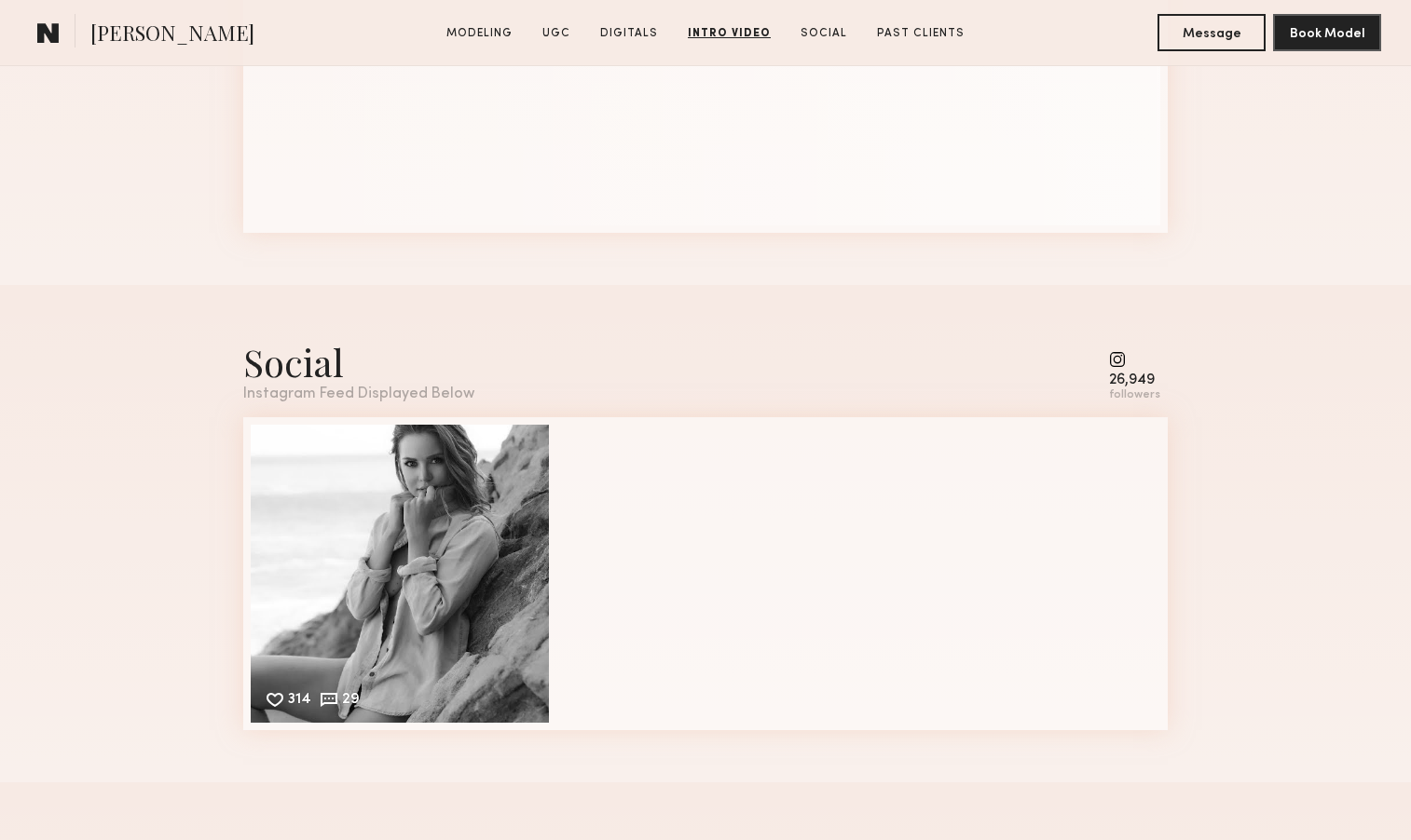
click at [1126, 377] on div "26,949" at bounding box center [1135, 380] width 52 height 14
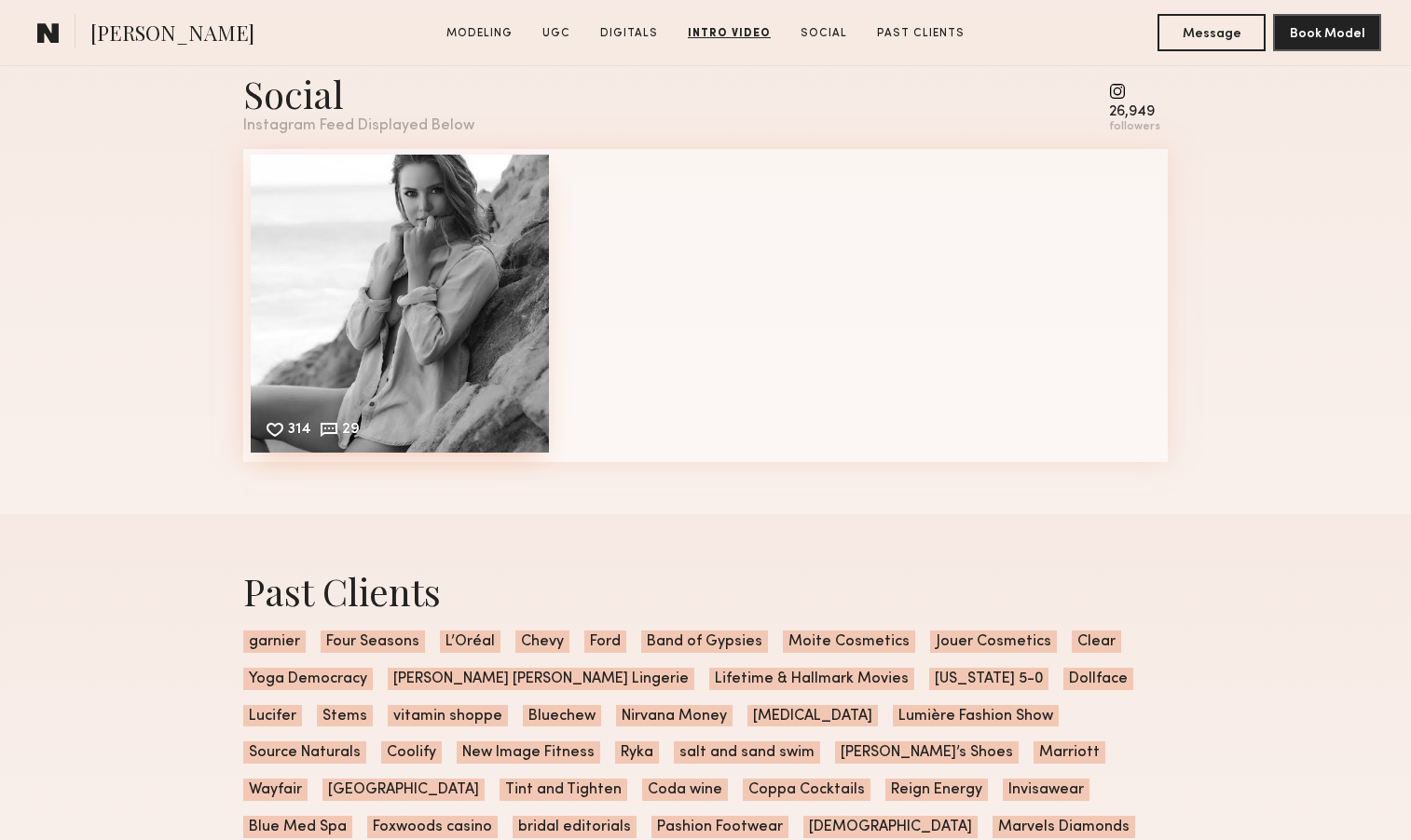
scroll to position [5785, 0]
click at [429, 276] on div "314 29 Likes & comments displayed to show model’s engagement" at bounding box center [400, 303] width 299 height 298
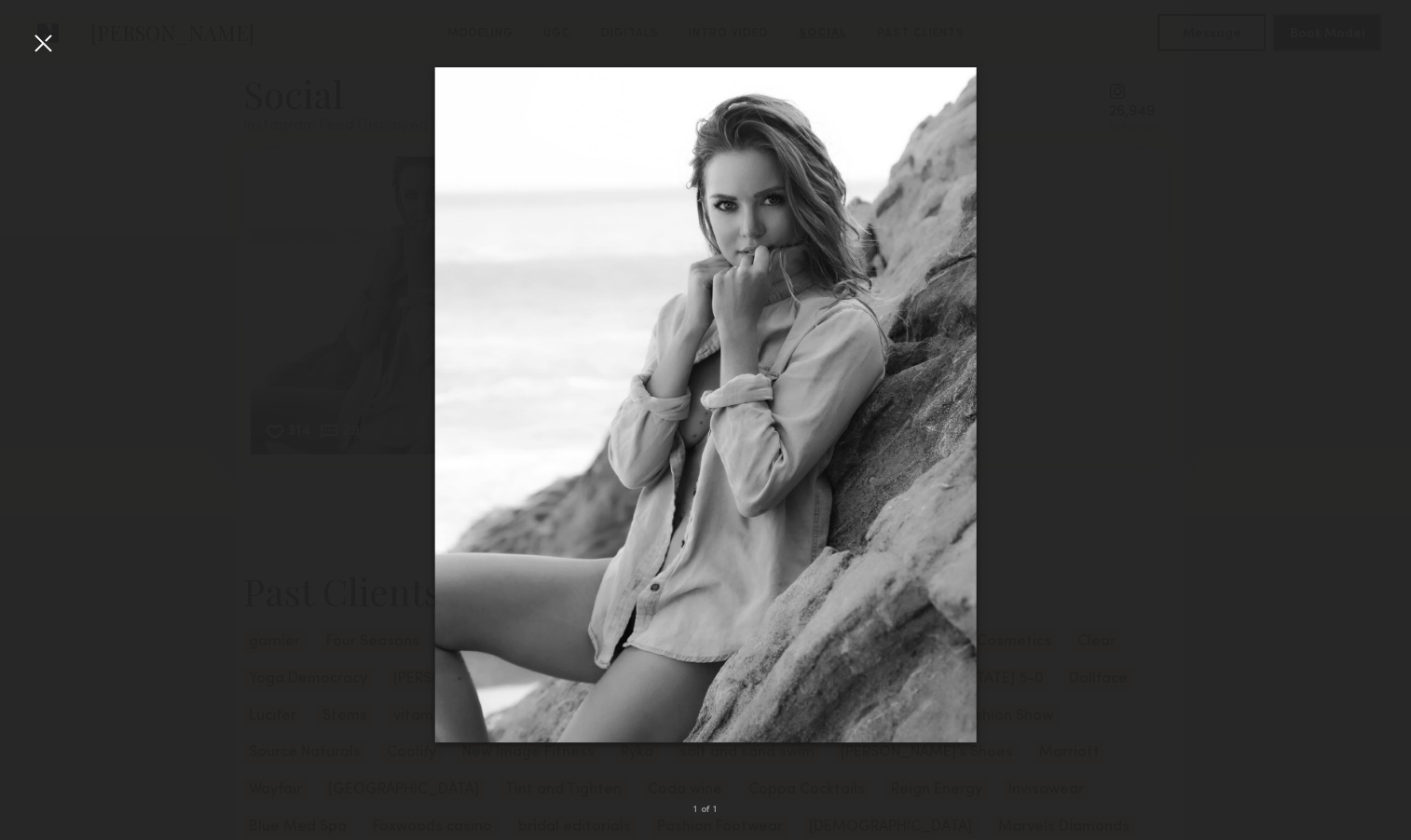
click at [681, 270] on img at bounding box center [706, 404] width 542 height 675
click at [39, 40] on div at bounding box center [42, 42] width 30 height 30
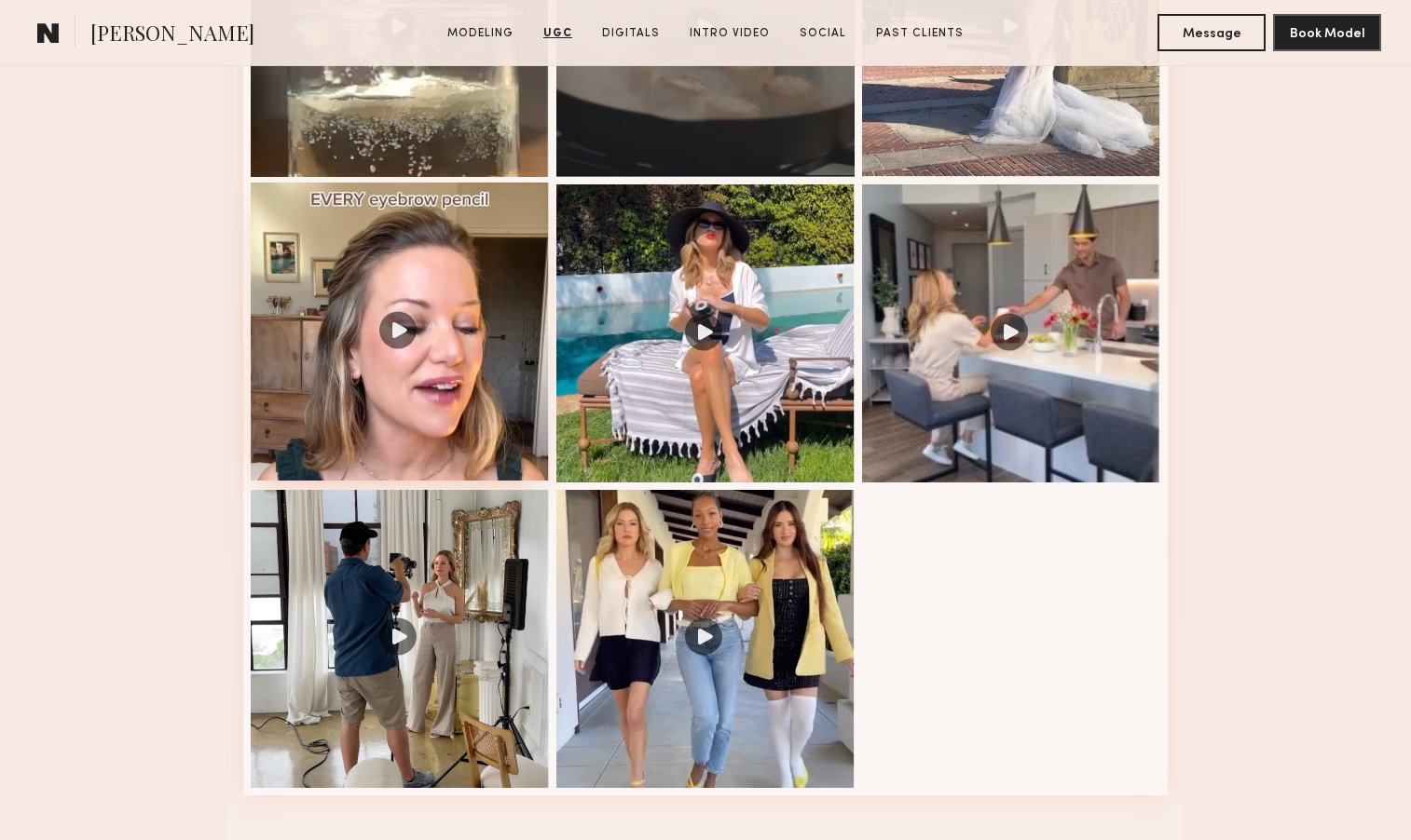
scroll to position [2155, 0]
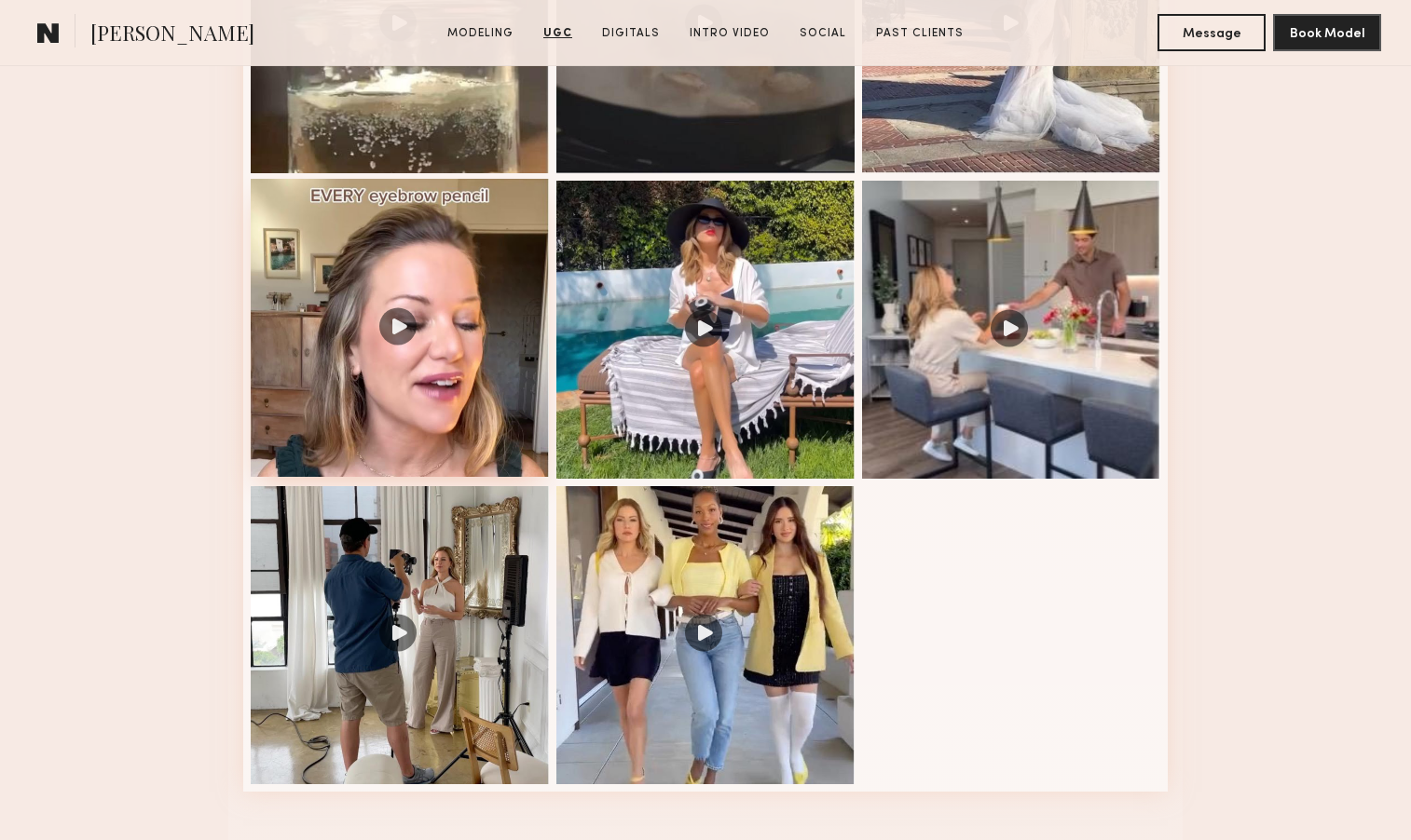
click at [400, 319] on div at bounding box center [400, 328] width 299 height 298
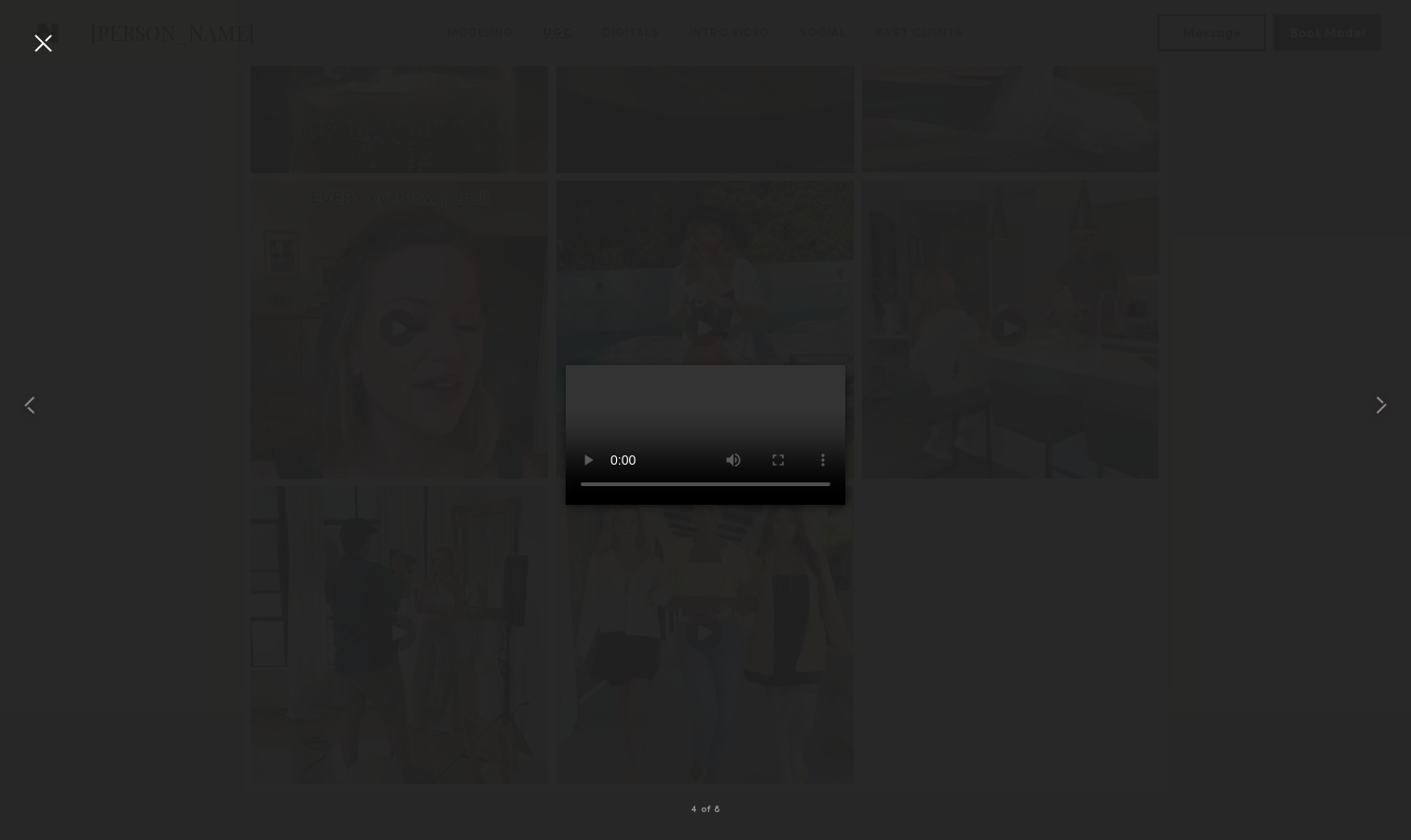
click at [47, 43] on div at bounding box center [42, 42] width 30 height 30
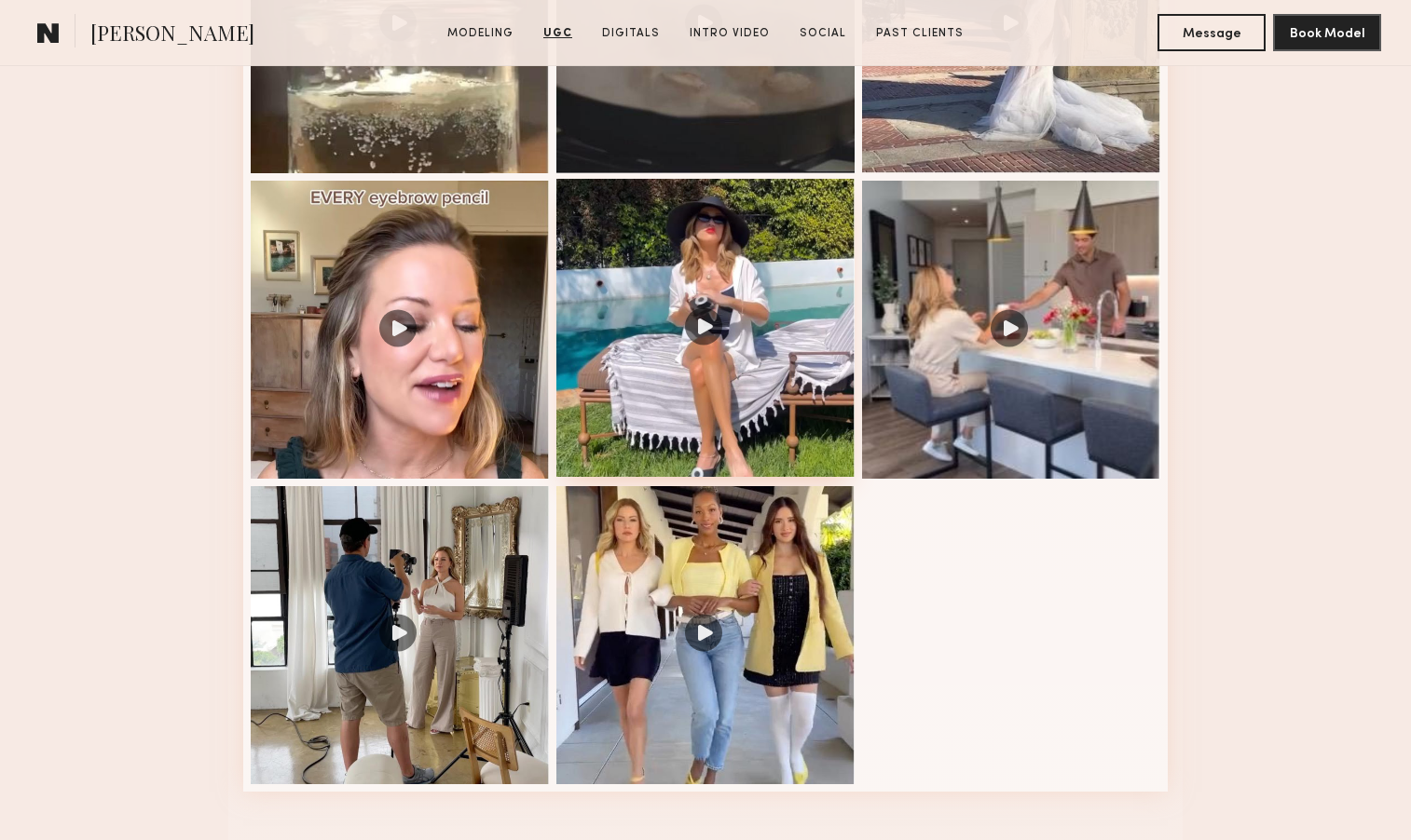
click at [704, 328] on div at bounding box center [705, 328] width 299 height 298
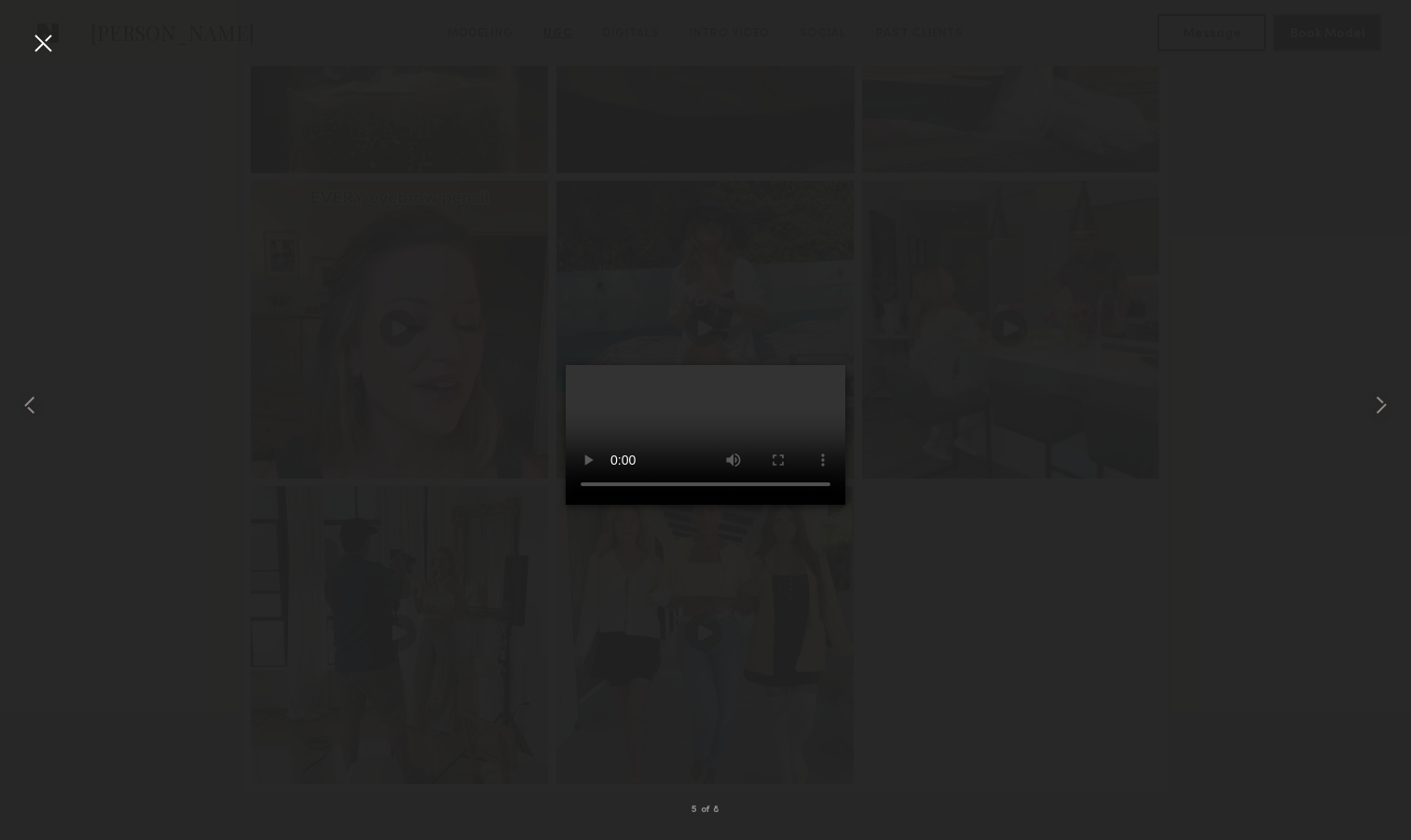
click at [839, 505] on video at bounding box center [705, 435] width 280 height 140
click at [43, 44] on div at bounding box center [42, 42] width 30 height 30
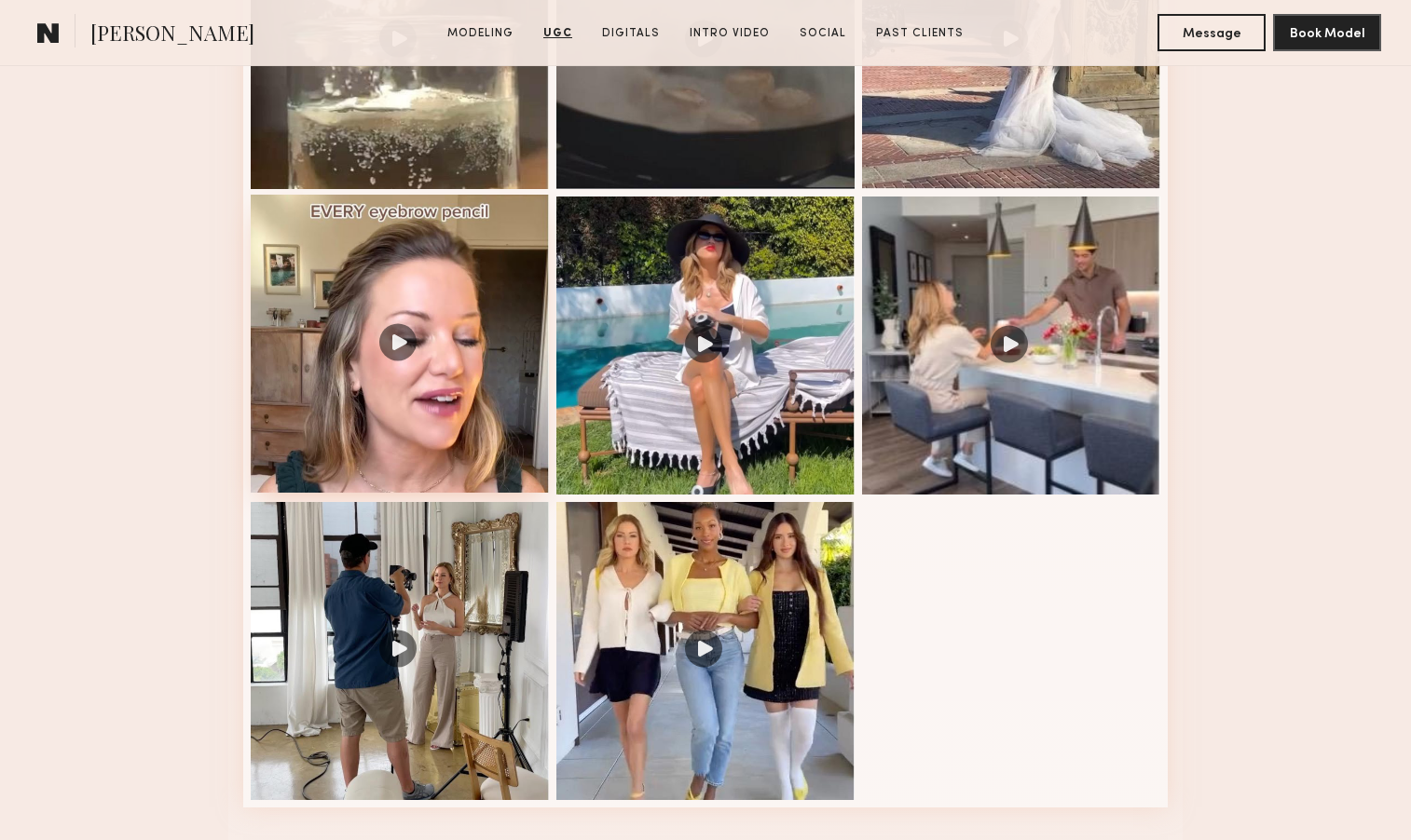
scroll to position [2138, 0]
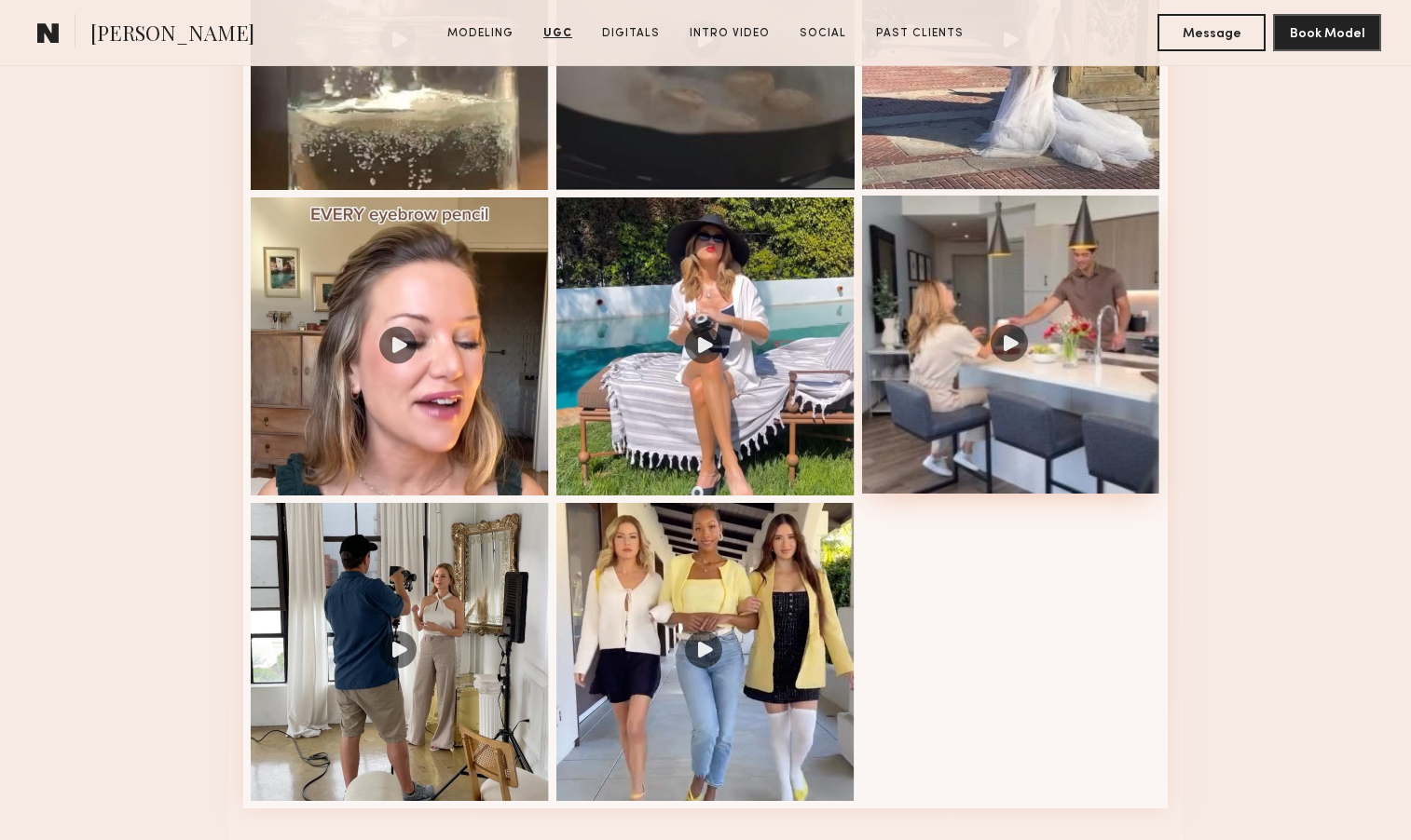
click at [1007, 340] on div at bounding box center [1011, 344] width 299 height 298
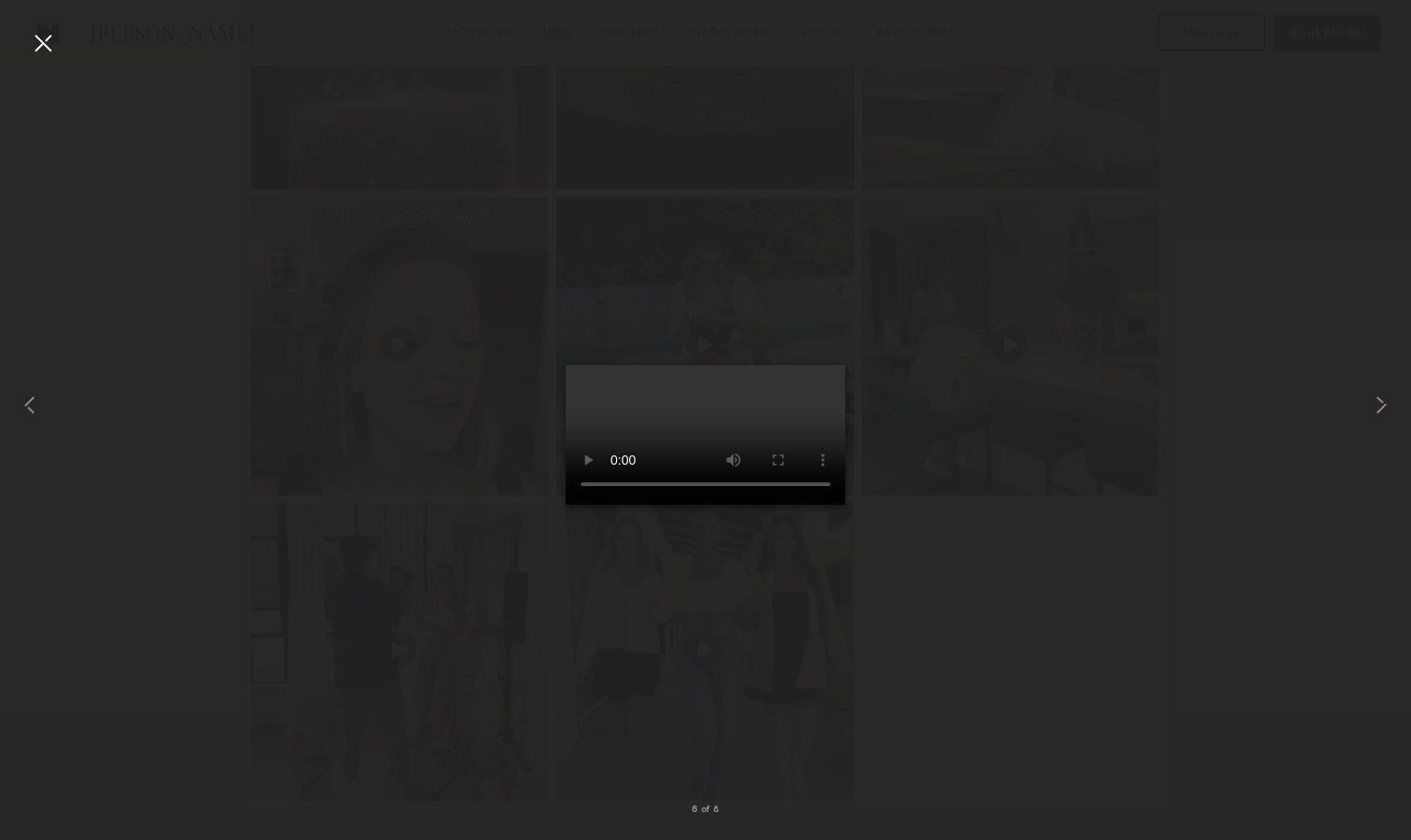
click at [44, 42] on div at bounding box center [42, 42] width 30 height 30
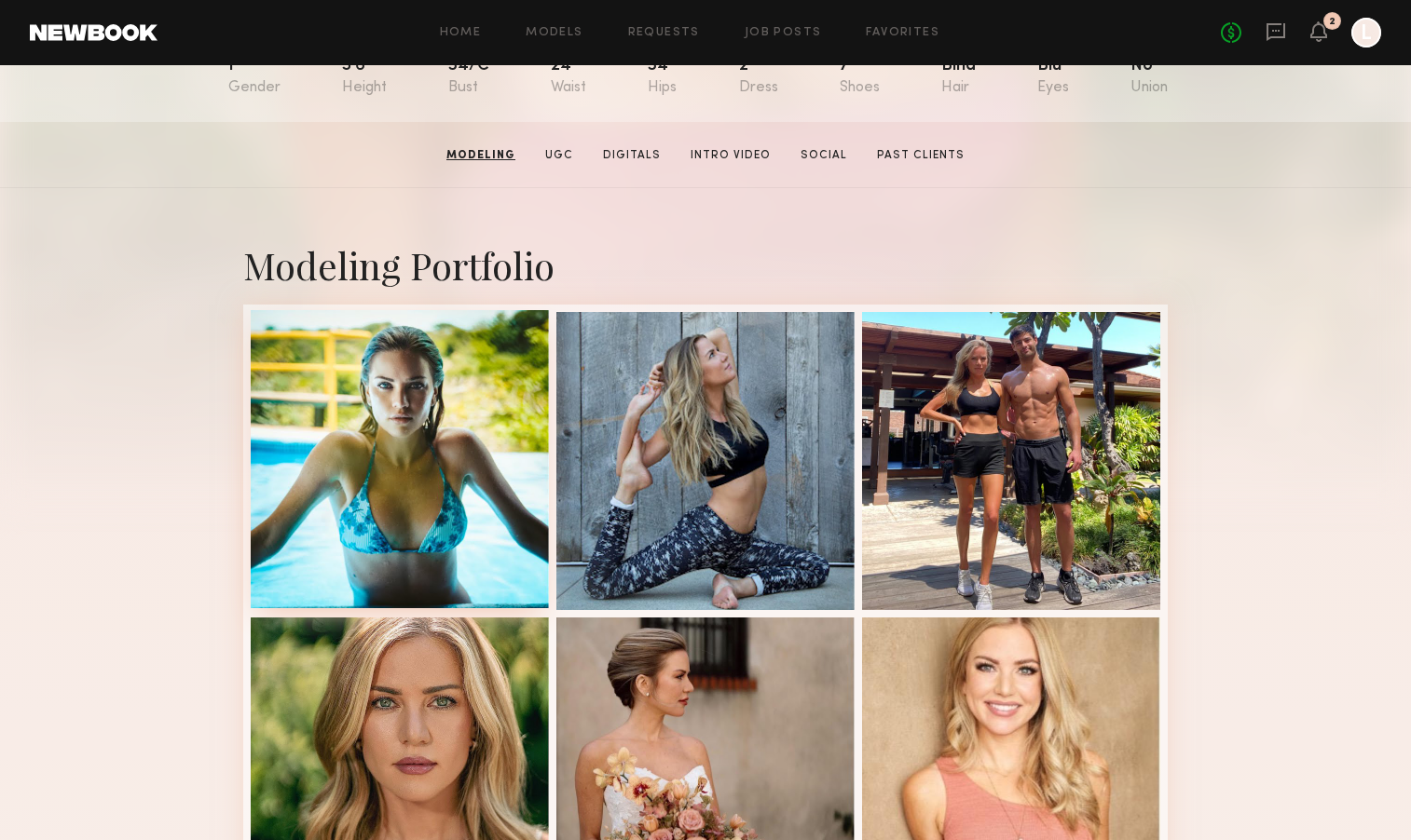
scroll to position [238, 0]
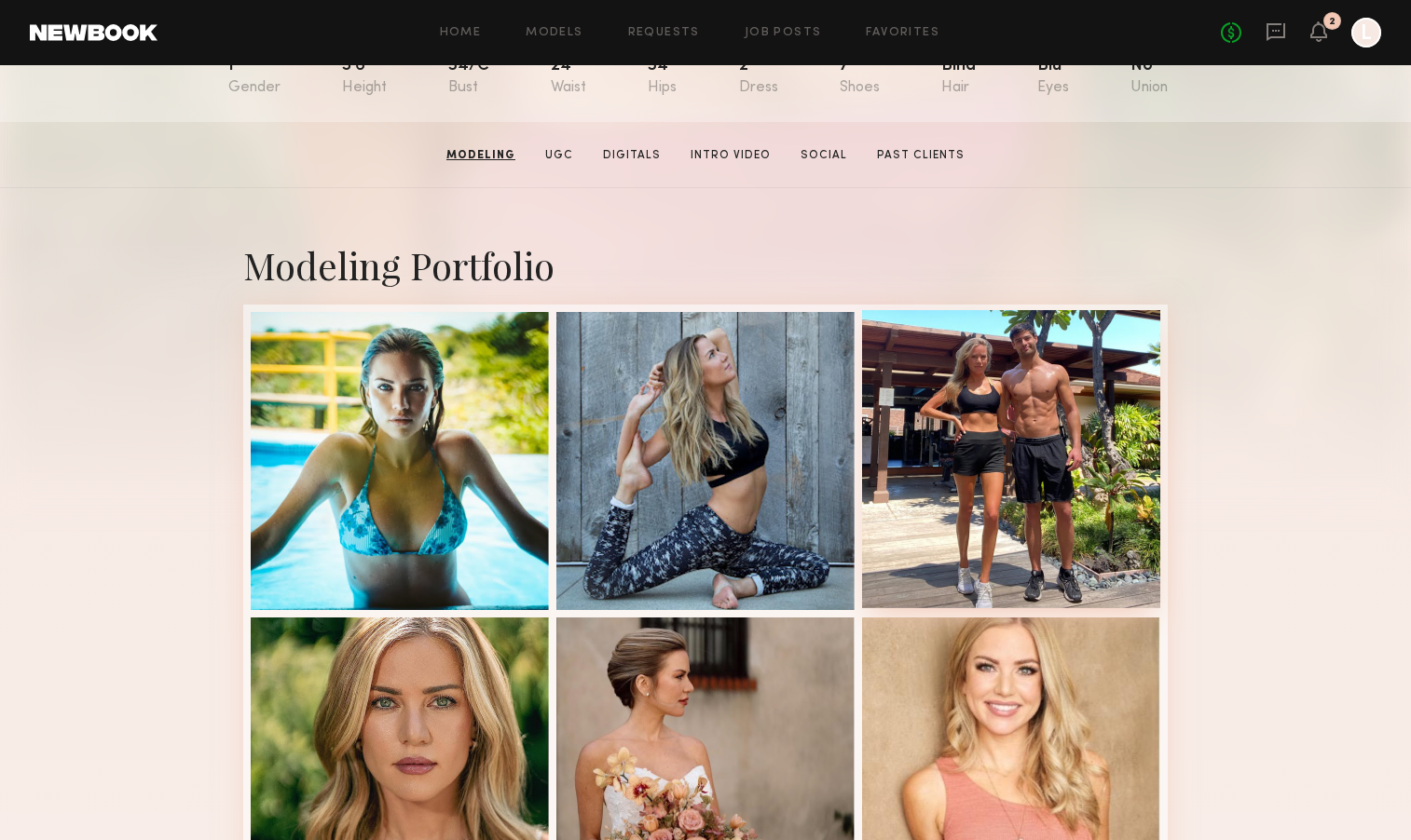
click at [982, 417] on div at bounding box center [1011, 459] width 299 height 298
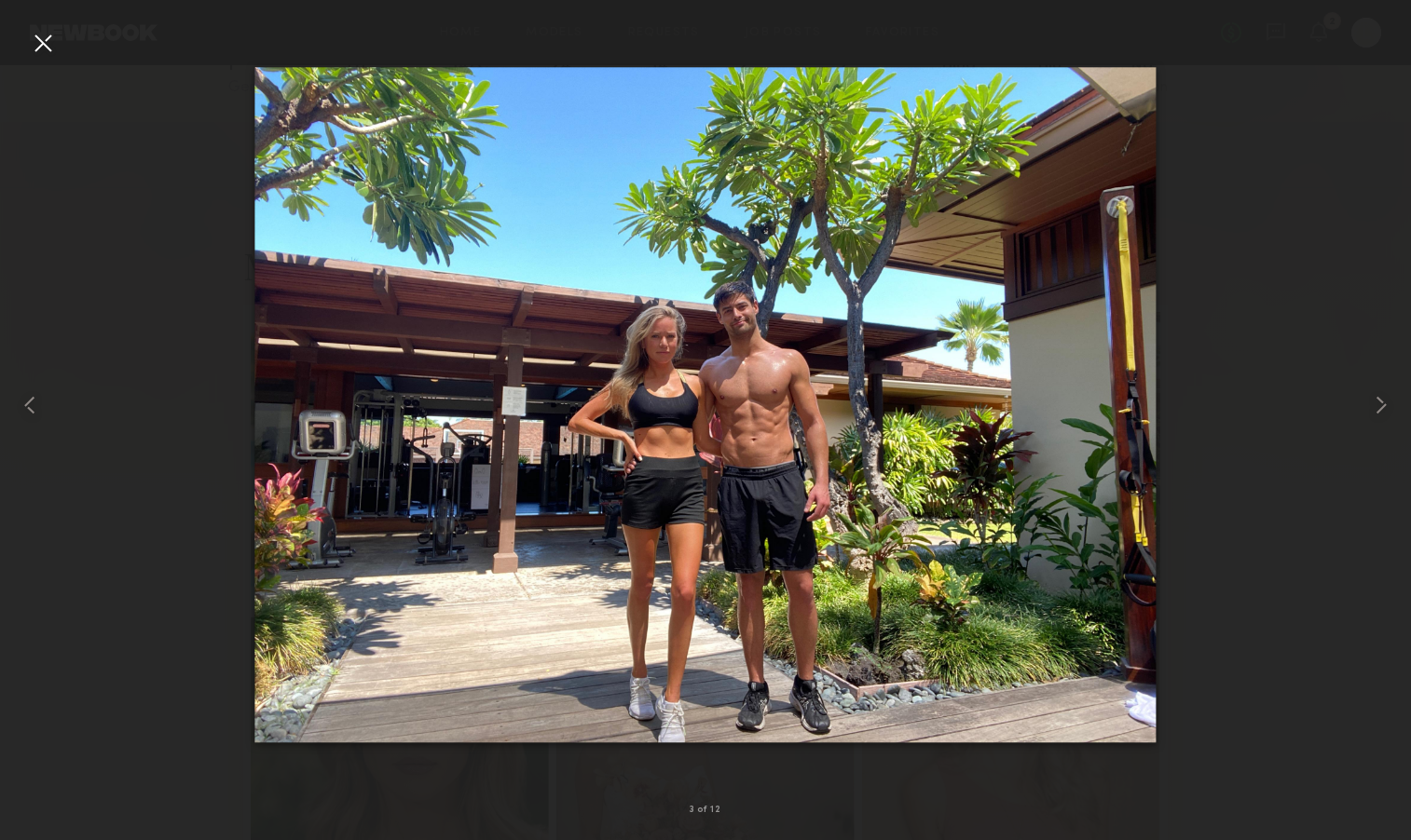
click at [40, 41] on div at bounding box center [42, 42] width 30 height 30
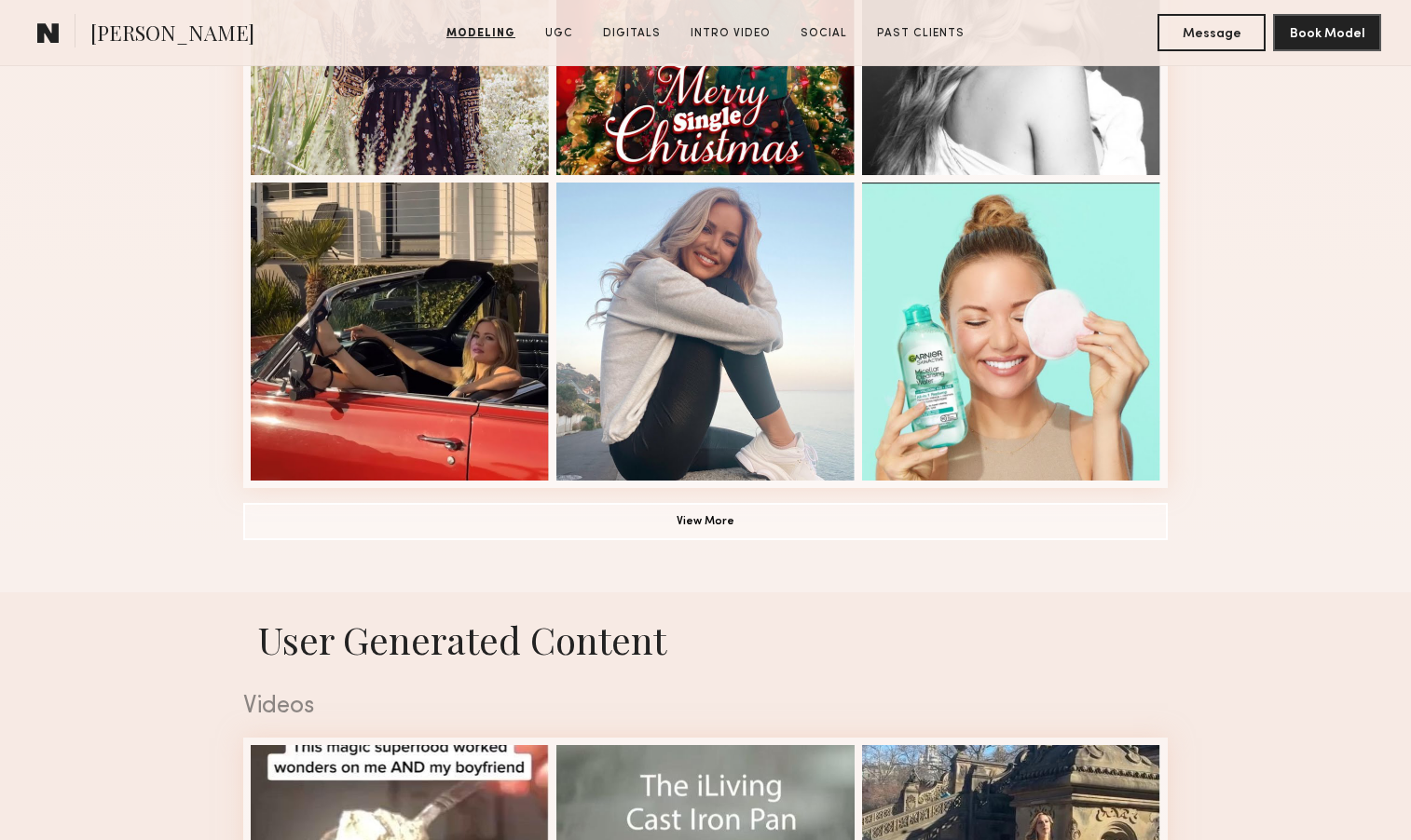
scroll to position [1285, 0]
click at [664, 535] on button "View More" at bounding box center [705, 520] width 924 height 37
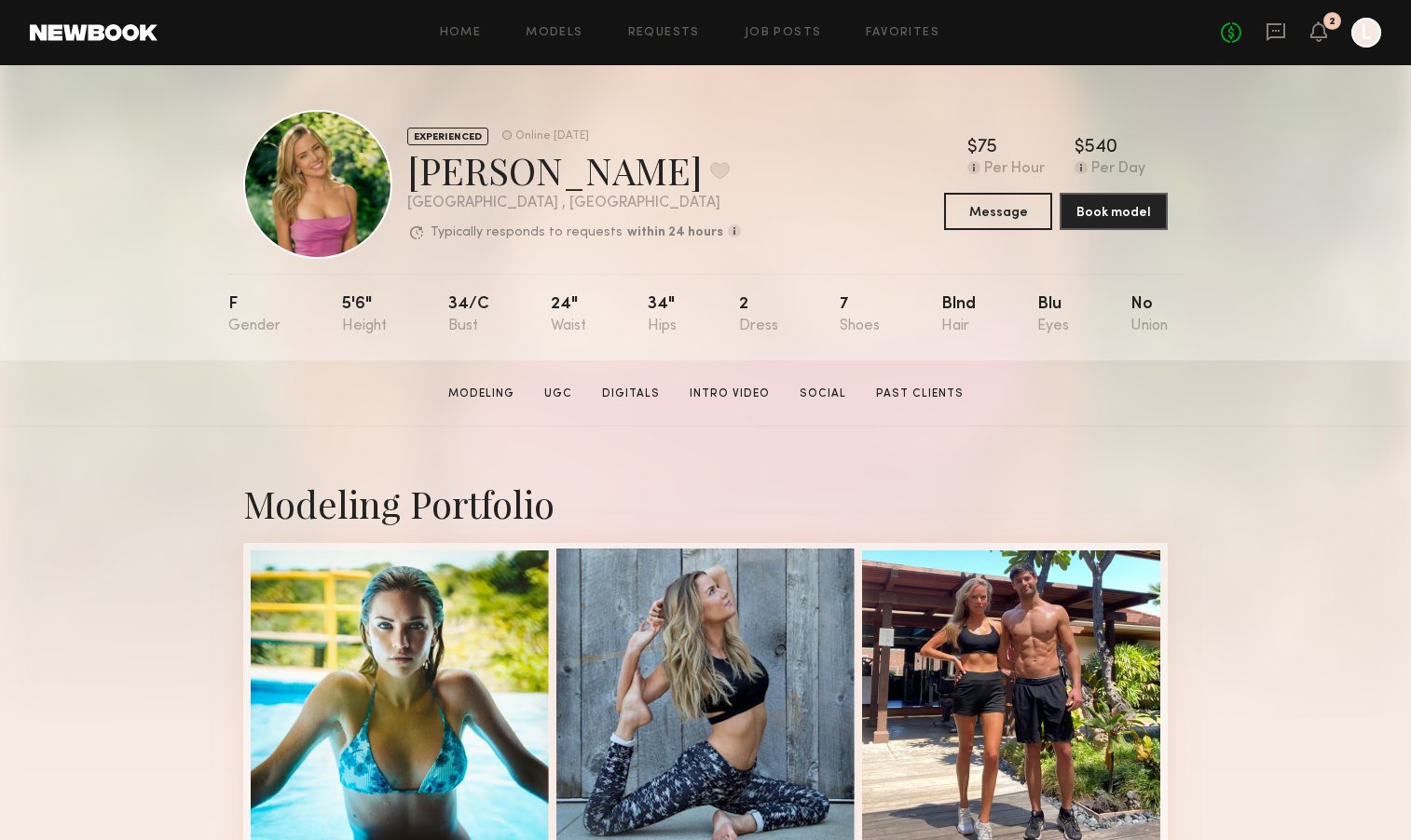
scroll to position [7, 0]
